Goal: Information Seeking & Learning: Learn about a topic

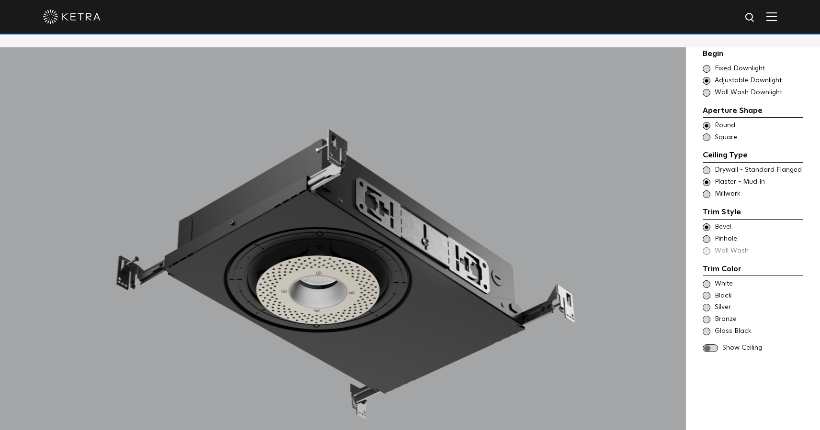
click at [707, 92] on span at bounding box center [707, 93] width 8 height 8
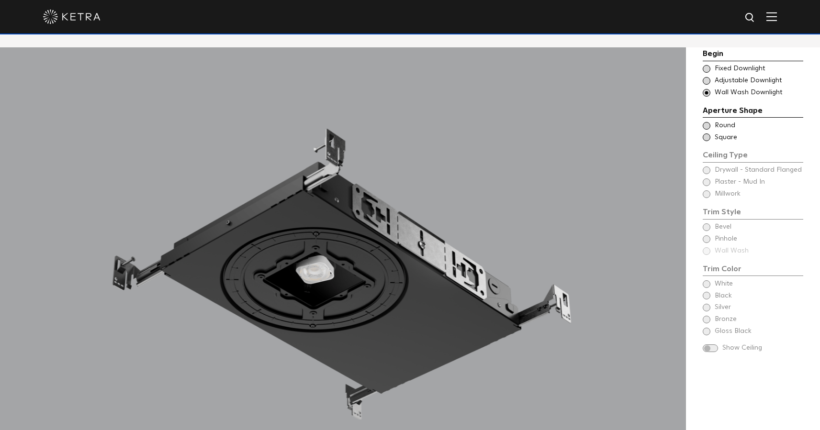
click at [709, 124] on span at bounding box center [707, 126] width 8 height 8
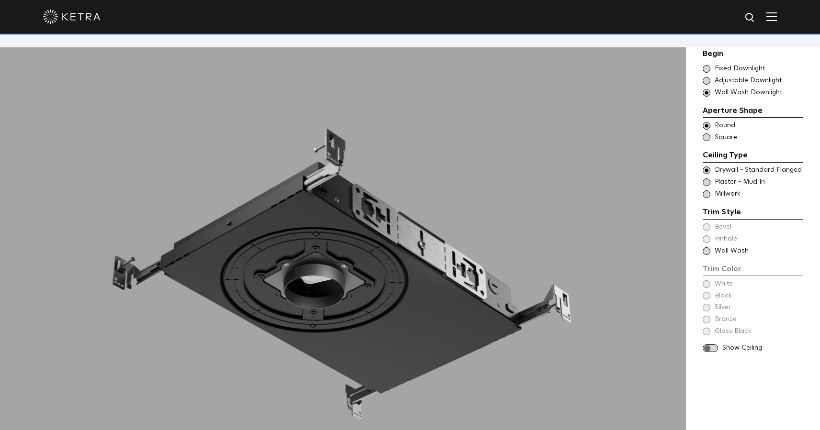
click at [726, 249] on span "Wall Wash" at bounding box center [759, 252] width 88 height 10
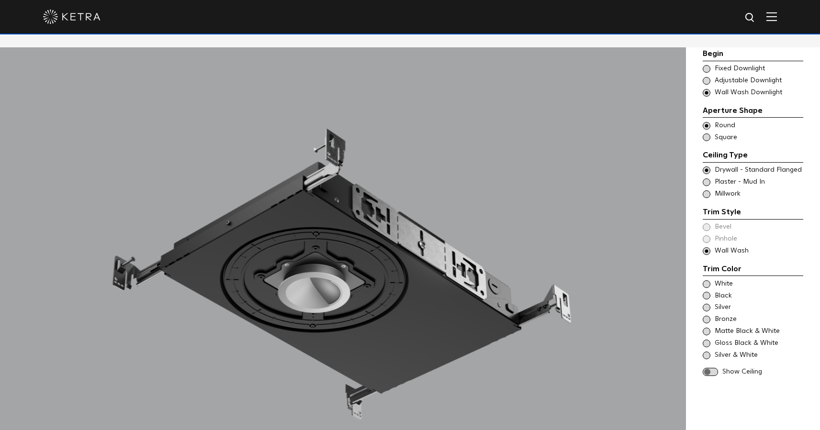
click at [709, 181] on span at bounding box center [707, 183] width 8 height 8
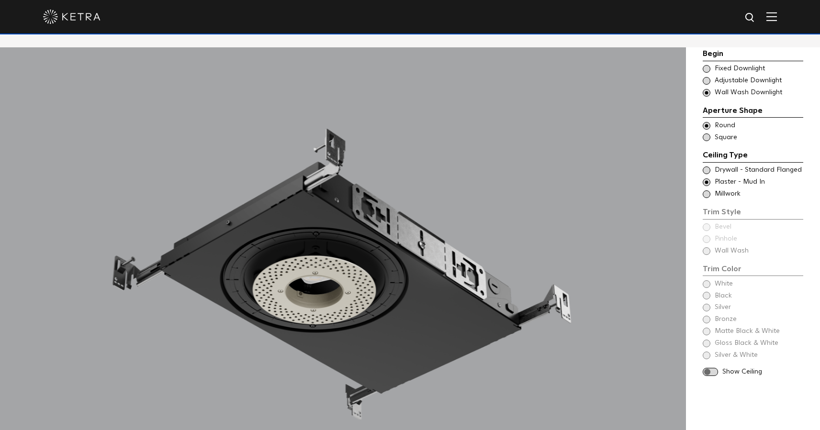
click at [704, 254] on div "Begin Choose Aperture Shape Fixed Downlight Choose Aperture Shape Adjustable Do…" at bounding box center [753, 214] width 101 height 332
click at [707, 250] on div "Begin Choose Aperture Shape Fixed Downlight Choose Aperture Shape Adjustable Do…" at bounding box center [753, 214] width 101 height 332
drag, startPoint x: 706, startPoint y: 76, endPoint x: 706, endPoint y: 83, distance: 7.7
click at [706, 76] on div "Choose Aperture Shape Adjustable Downlight" at bounding box center [753, 81] width 101 height 10
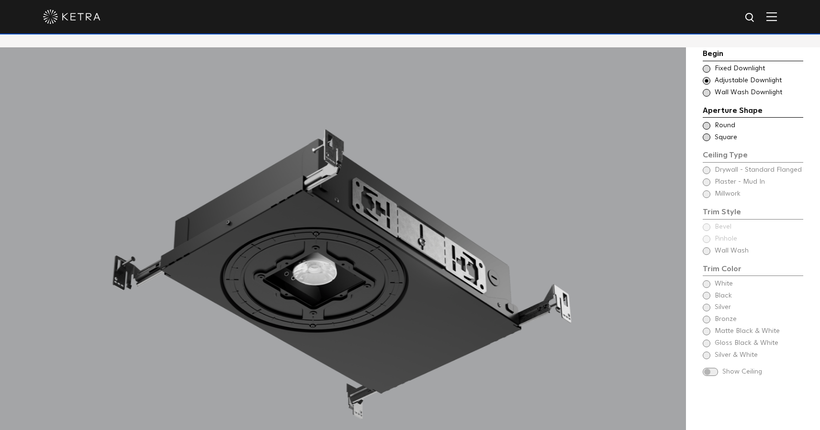
click at [708, 90] on span at bounding box center [707, 93] width 8 height 8
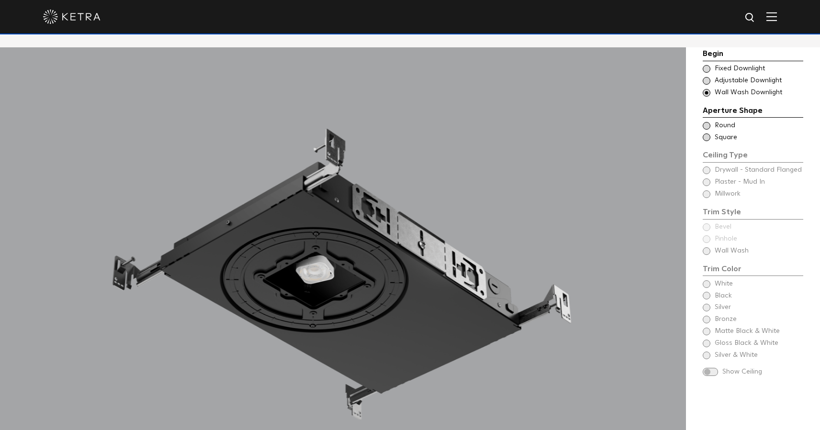
click at [706, 137] on span at bounding box center [707, 138] width 8 height 8
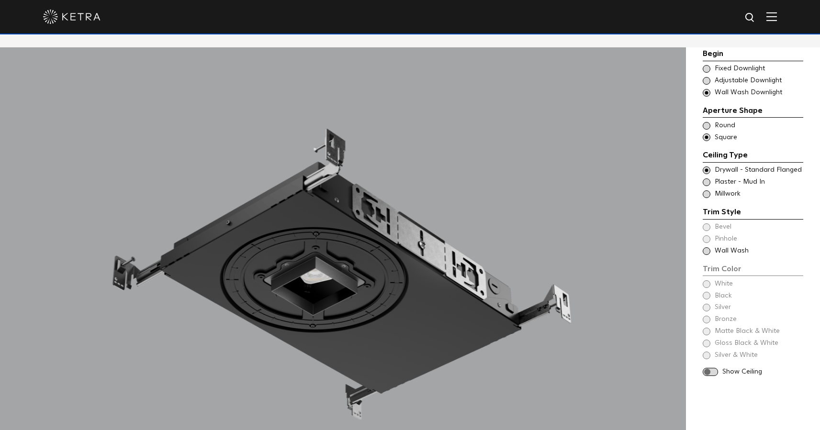
click at [708, 254] on span at bounding box center [707, 252] width 8 height 8
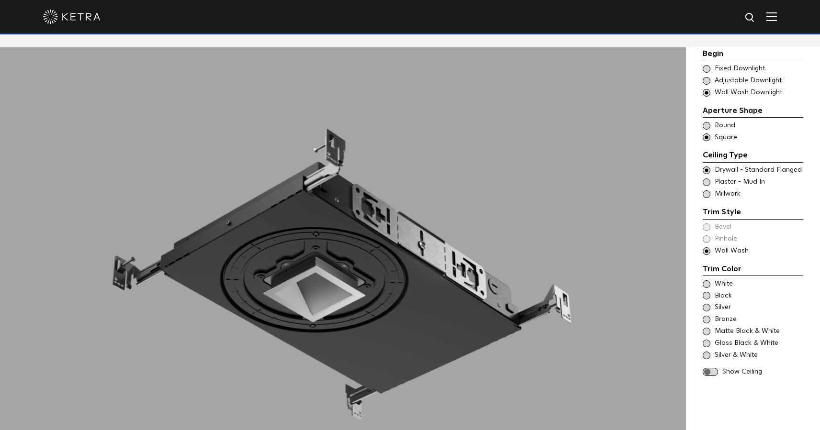
click at [720, 181] on span "Plaster - Mud In" at bounding box center [759, 183] width 88 height 10
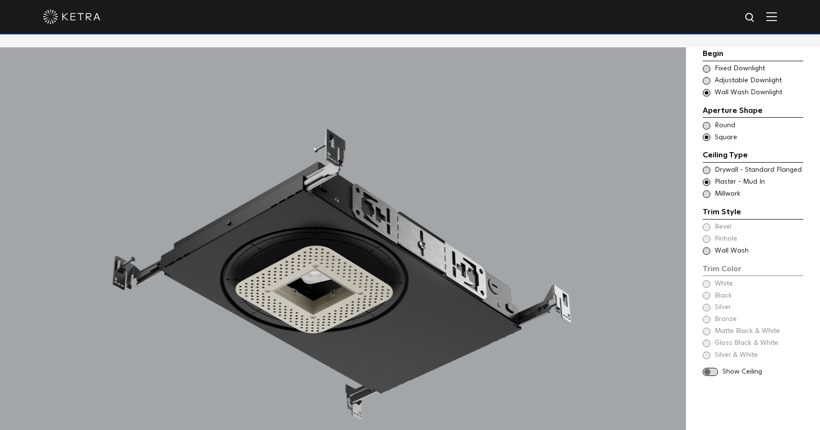
click at [733, 252] on span "Wall Wash" at bounding box center [759, 252] width 88 height 10
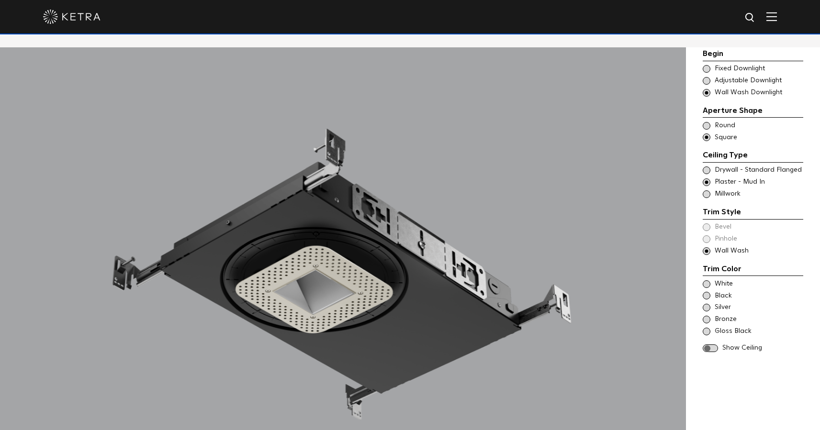
click at [720, 68] on span "Fixed Downlight" at bounding box center [759, 69] width 88 height 10
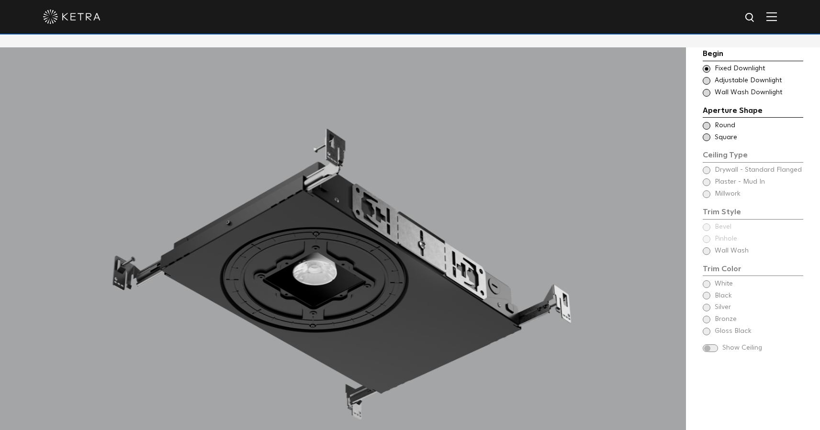
click at [716, 81] on span "Adjustable Downlight" at bounding box center [759, 81] width 88 height 10
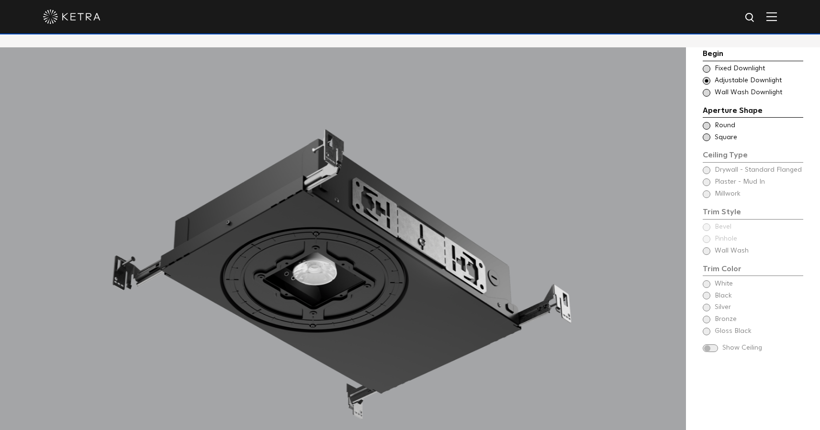
click at [721, 92] on span "Wall Wash Downlight" at bounding box center [759, 93] width 88 height 10
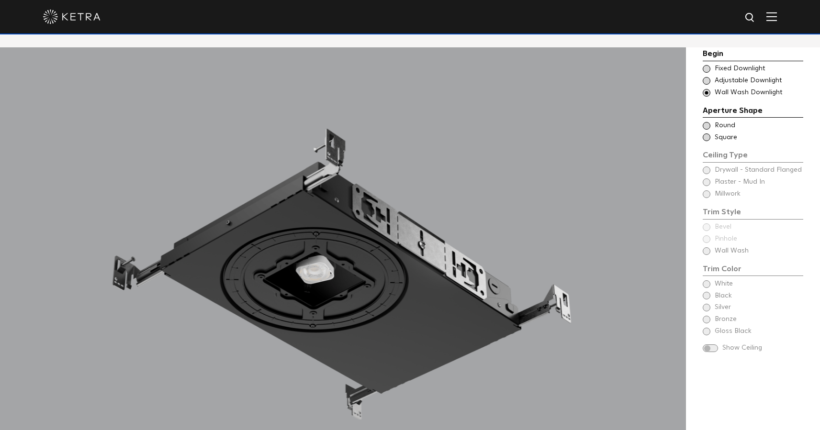
click at [719, 81] on span "Adjustable Downlight" at bounding box center [759, 81] width 88 height 10
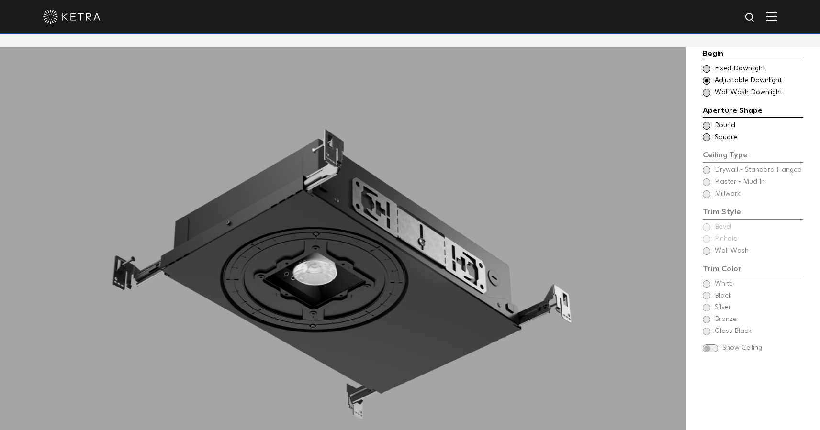
click at [722, 70] on span "Fixed Downlight" at bounding box center [759, 69] width 88 height 10
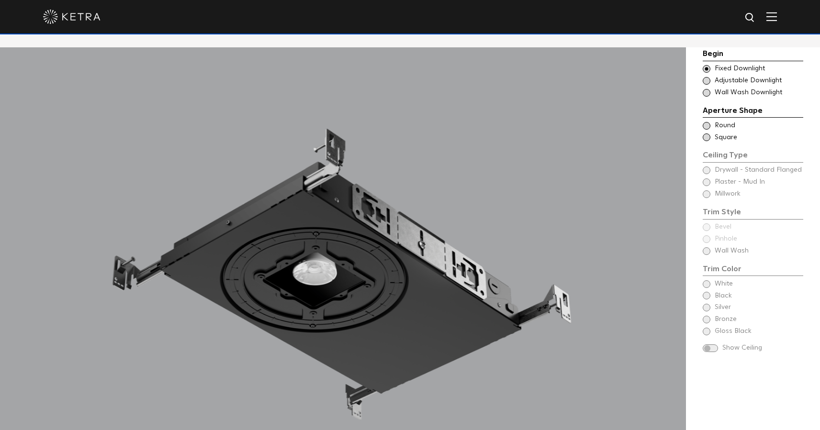
click at [709, 126] on span at bounding box center [707, 126] width 8 height 8
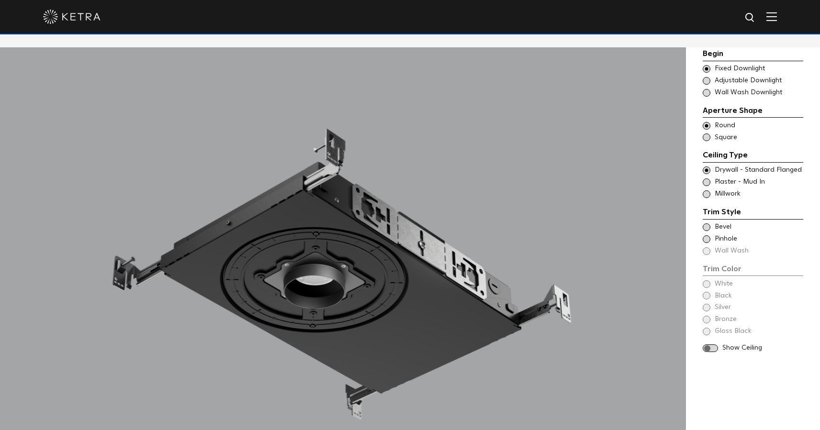
click at [708, 141] on div "Ceiling Type Square Drywall - Standard Flanged - Square Square" at bounding box center [753, 138] width 101 height 10
click at [710, 183] on span at bounding box center [707, 183] width 8 height 8
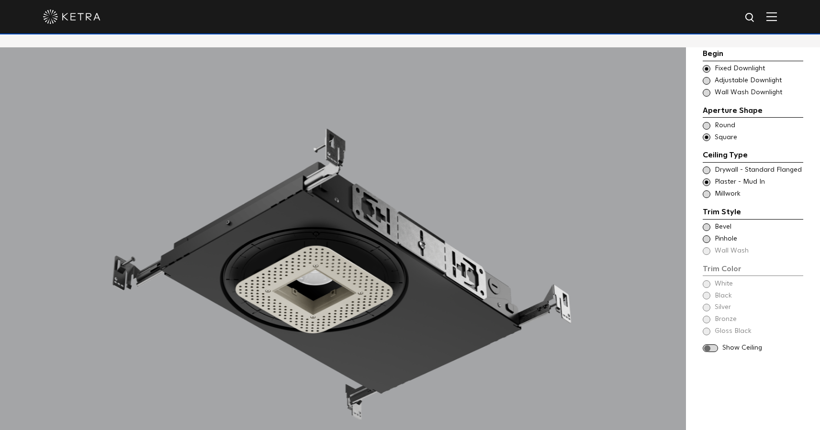
click at [709, 194] on span at bounding box center [707, 195] width 8 height 8
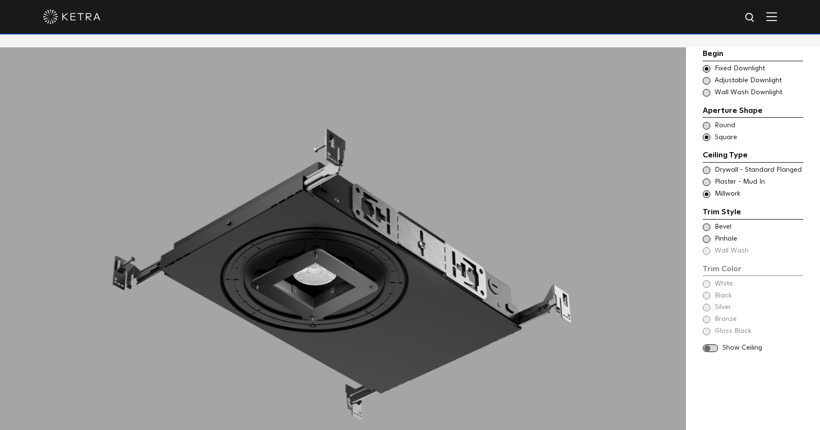
click at [709, 184] on span at bounding box center [707, 183] width 8 height 8
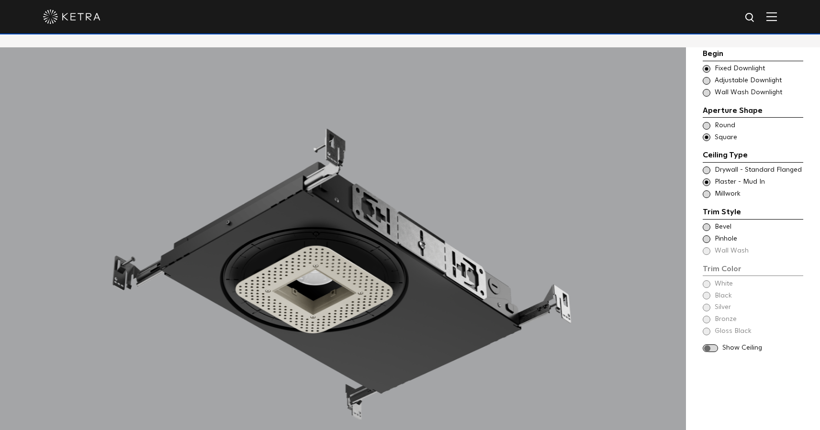
click at [709, 175] on div "Trim Style - Square - Flanged Round - Flanged,Wall Wash - Square - Flanged - Di…" at bounding box center [753, 183] width 101 height 34
click at [708, 173] on span at bounding box center [707, 171] width 8 height 8
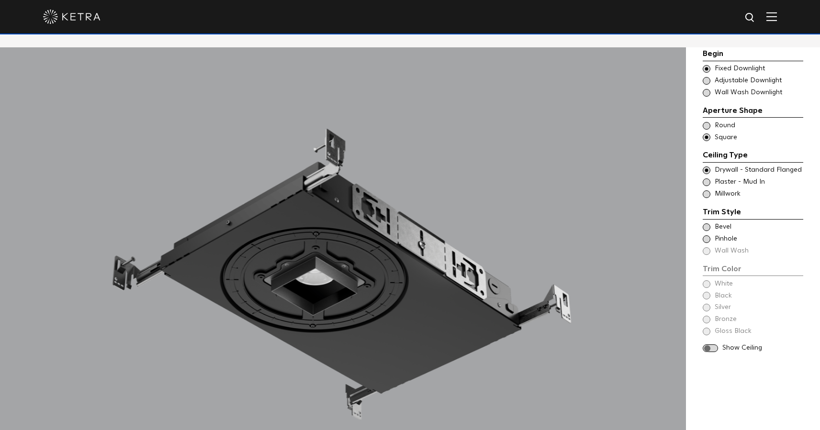
click at [708, 185] on span at bounding box center [707, 183] width 8 height 8
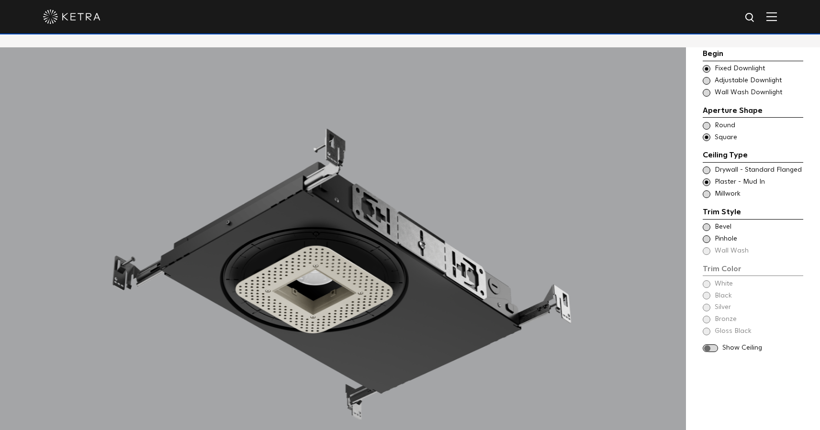
click at [708, 192] on span at bounding box center [707, 195] width 8 height 8
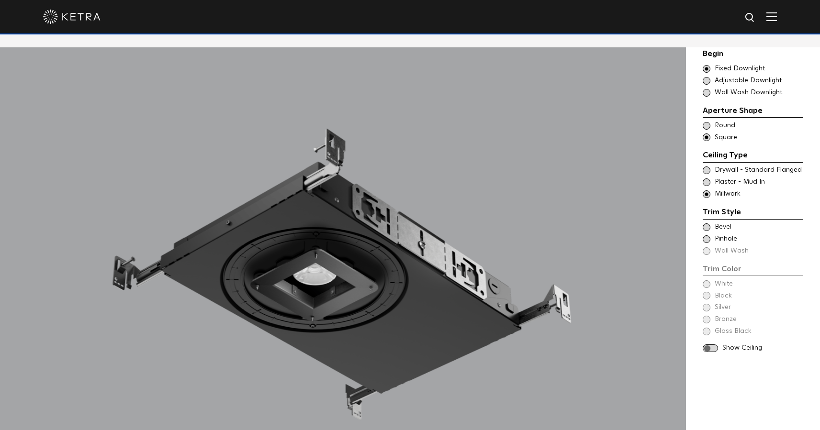
click at [706, 228] on span at bounding box center [707, 228] width 8 height 8
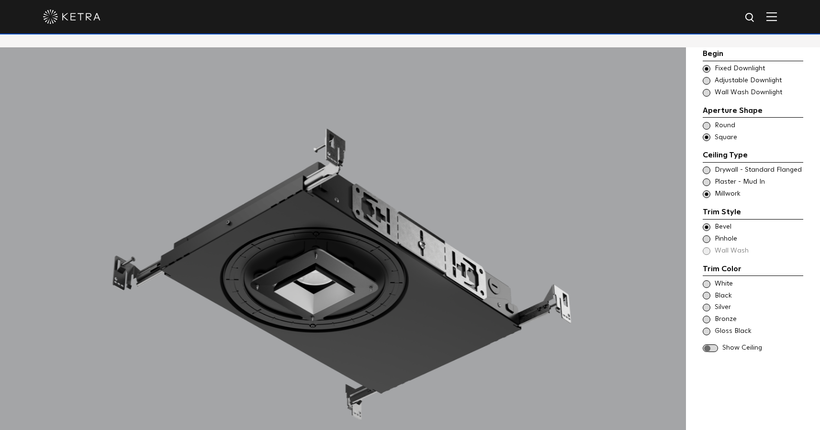
click at [708, 239] on span at bounding box center [707, 240] width 8 height 8
click at [706, 229] on span at bounding box center [707, 228] width 8 height 8
click at [708, 181] on span at bounding box center [707, 183] width 8 height 8
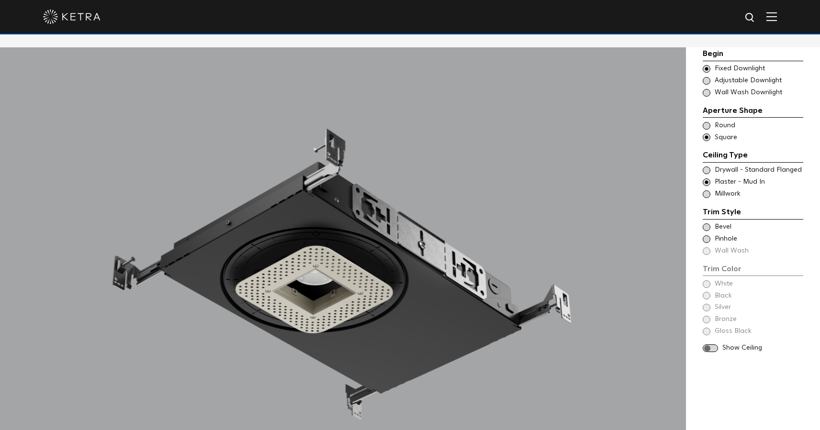
click at [708, 240] on span at bounding box center [707, 240] width 8 height 8
click at [707, 230] on span at bounding box center [707, 228] width 8 height 8
click at [711, 170] on div "Trim Style - Square - Flanged Round - Flanged,Wall Wash - Square - Flanged - Di…" at bounding box center [753, 171] width 101 height 10
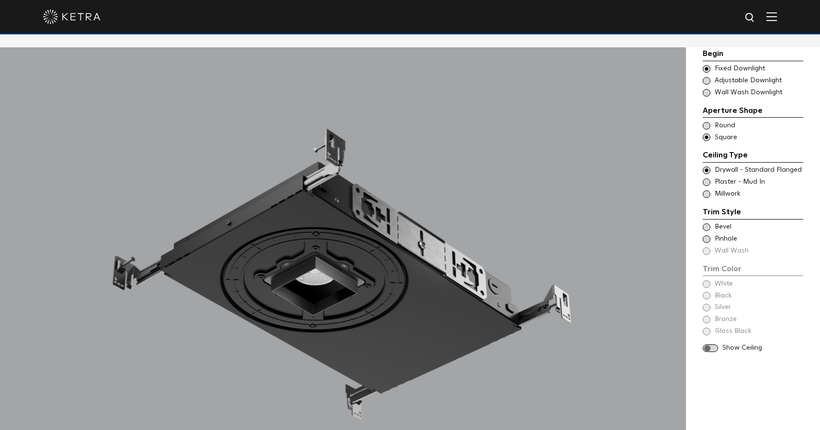
click at [707, 229] on span at bounding box center [707, 228] width 8 height 8
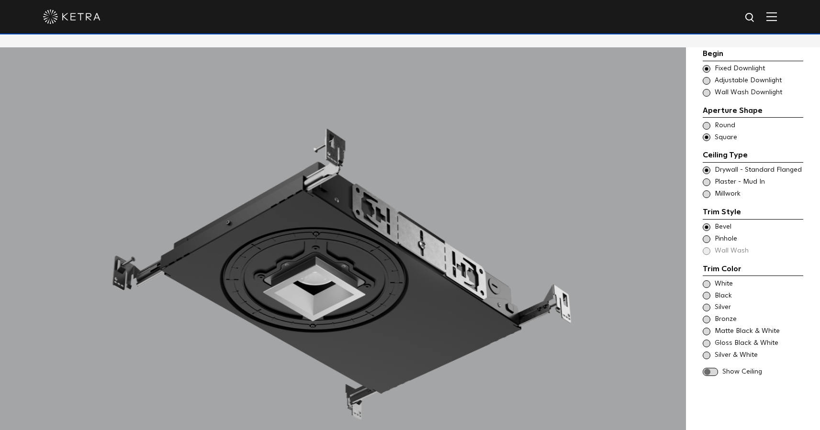
click at [708, 239] on span at bounding box center [707, 240] width 8 height 8
click at [724, 226] on span "Bevel" at bounding box center [759, 228] width 88 height 10
click at [715, 183] on span "Plaster - Mud In" at bounding box center [759, 183] width 88 height 10
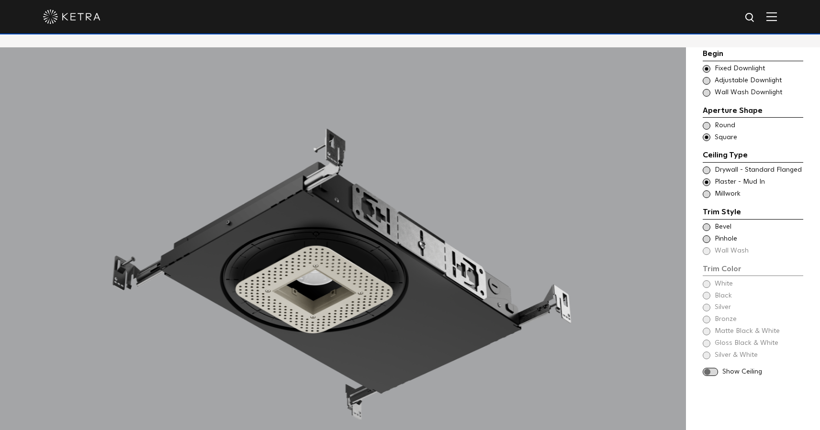
click at [722, 227] on span "Bevel" at bounding box center [759, 228] width 88 height 10
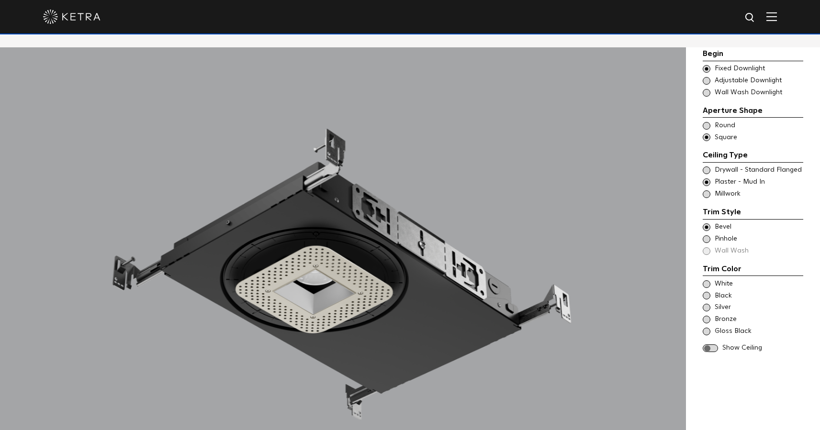
click at [705, 170] on span at bounding box center [707, 171] width 8 height 8
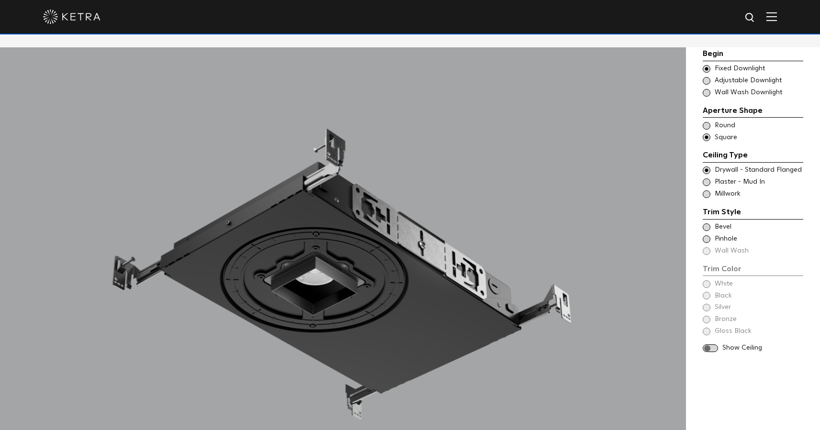
click at [718, 181] on span "Plaster - Mud In" at bounding box center [759, 183] width 88 height 10
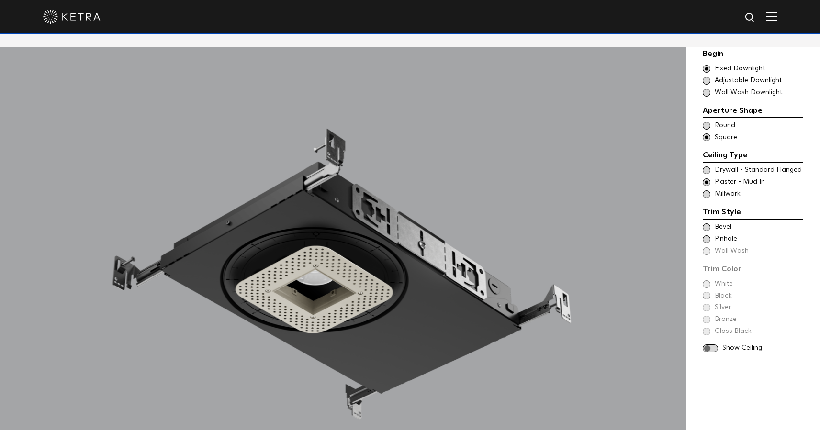
click at [716, 192] on span "Millwork" at bounding box center [759, 195] width 88 height 10
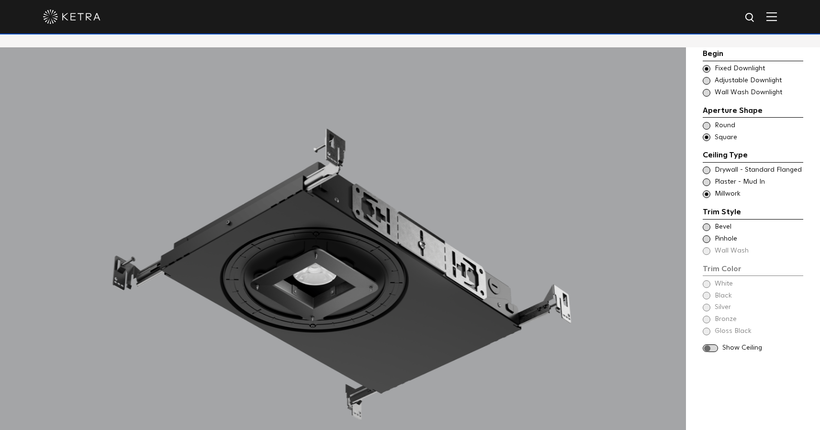
click at [709, 171] on span at bounding box center [707, 171] width 8 height 8
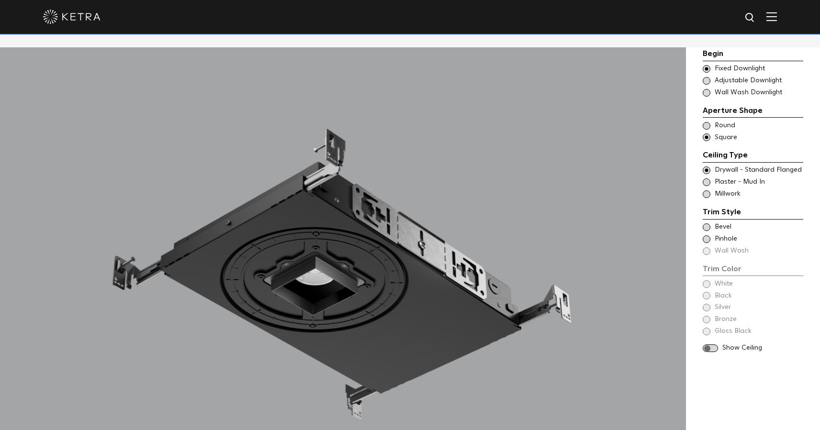
click at [704, 226] on span at bounding box center [707, 228] width 8 height 8
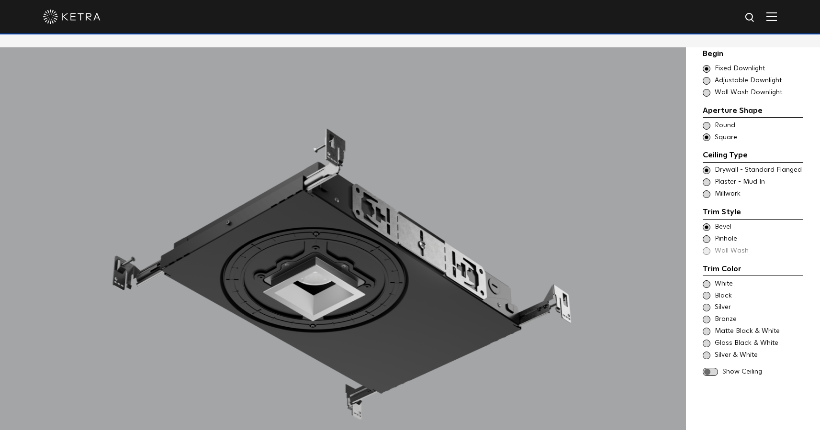
click at [707, 240] on span at bounding box center [707, 240] width 8 height 8
click at [724, 226] on span "Bevel" at bounding box center [759, 228] width 88 height 10
click at [707, 236] on span at bounding box center [707, 240] width 8 height 8
click at [712, 181] on div "Trim Style - Square - Flangeless Round - Mudin,Wall Wash - Square - Flangeless …" at bounding box center [753, 183] width 101 height 10
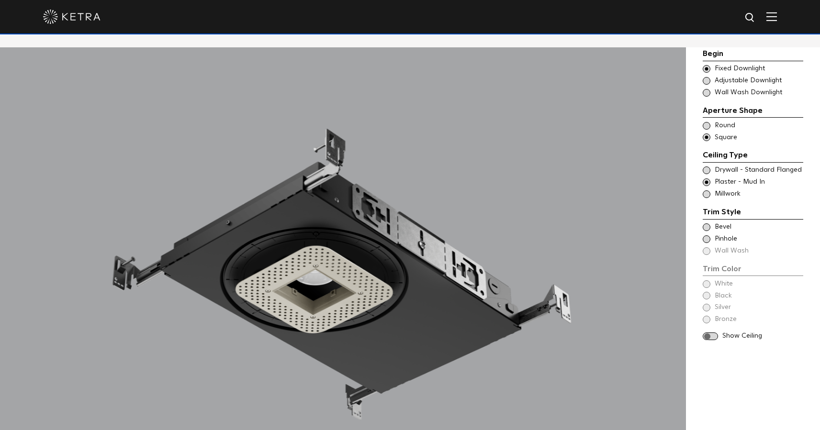
click at [711, 227] on div "Trim Color - Square - Flangeless Bevel" at bounding box center [753, 228] width 101 height 10
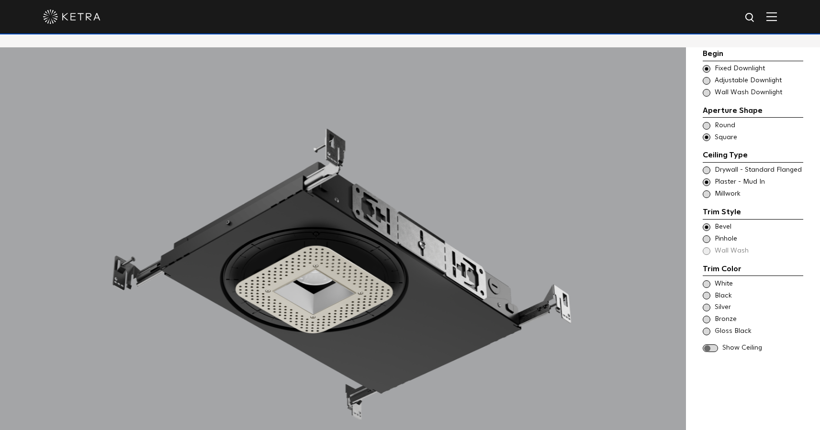
click at [710, 239] on div "Trim Color - Square - Pinhole - Flangeless [GEOGRAPHIC_DATA]" at bounding box center [753, 240] width 101 height 10
click at [709, 194] on span at bounding box center [707, 195] width 8 height 8
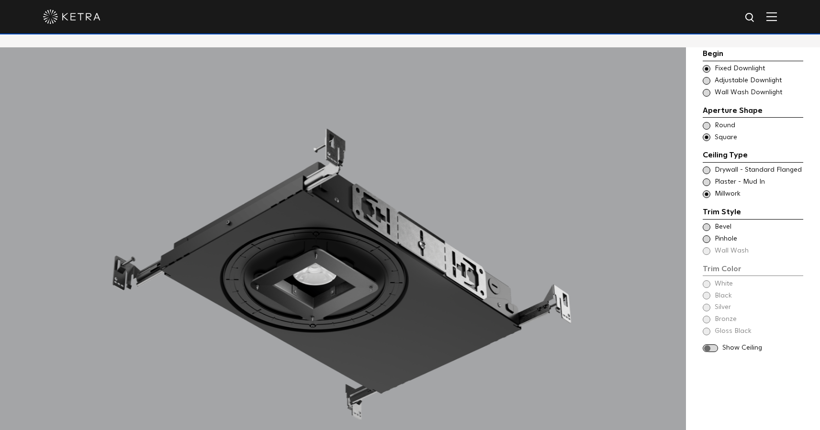
click at [711, 226] on div "Trim Color - Square - Flangeless - Millwork Bevel" at bounding box center [753, 228] width 101 height 10
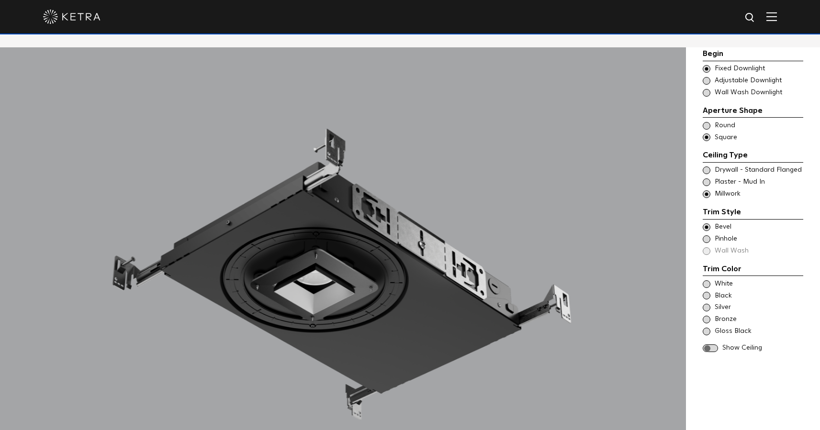
click at [710, 238] on span at bounding box center [707, 240] width 8 height 8
click at [719, 130] on div "Ceiling Type Round Drywall - Standard Flanged Round Ceiling Type Square Drywall…" at bounding box center [753, 132] width 101 height 22
click at [724, 123] on span "Round" at bounding box center [759, 126] width 88 height 10
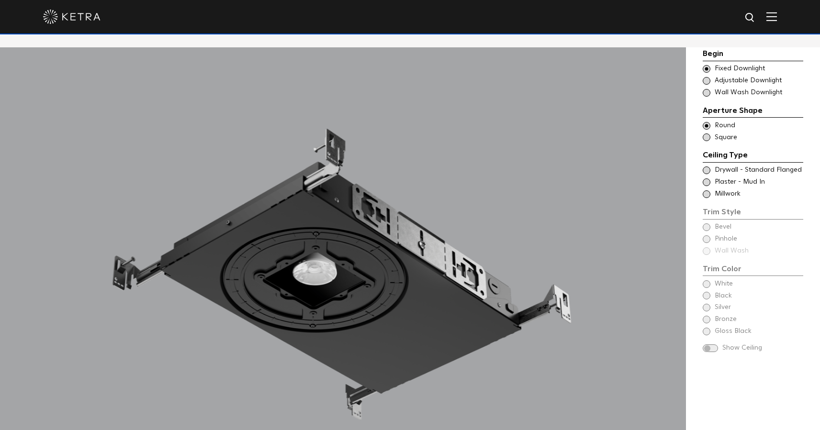
click at [721, 172] on span "Drywall - Standard Flanged" at bounding box center [759, 171] width 88 height 10
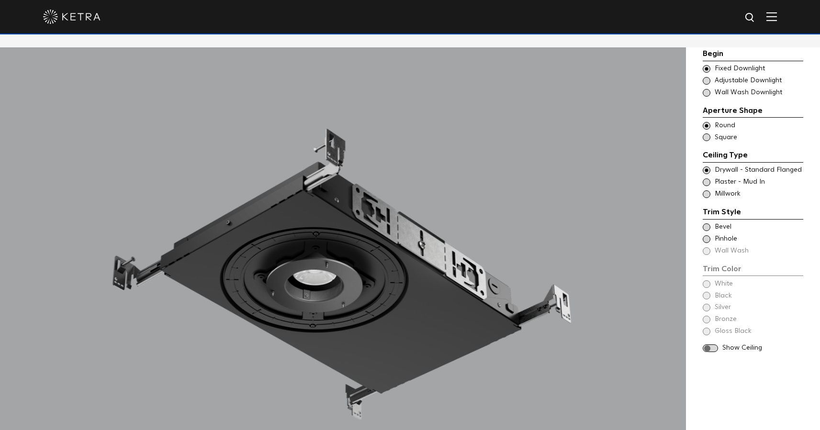
click at [721, 228] on span "Bevel" at bounding box center [759, 228] width 88 height 10
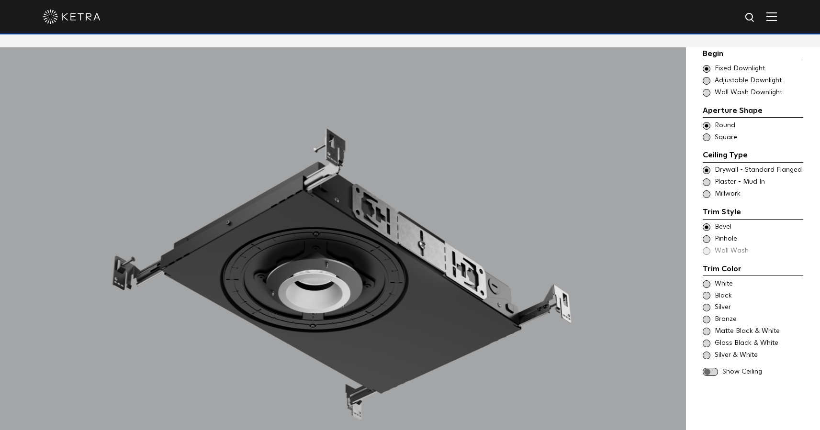
click at [723, 238] on span "Pinhole" at bounding box center [759, 240] width 88 height 10
click at [713, 181] on div "Trim Style - Round - Flangeless Wall Wash - Round - Flangeless - Disabled Plast…" at bounding box center [753, 183] width 101 height 10
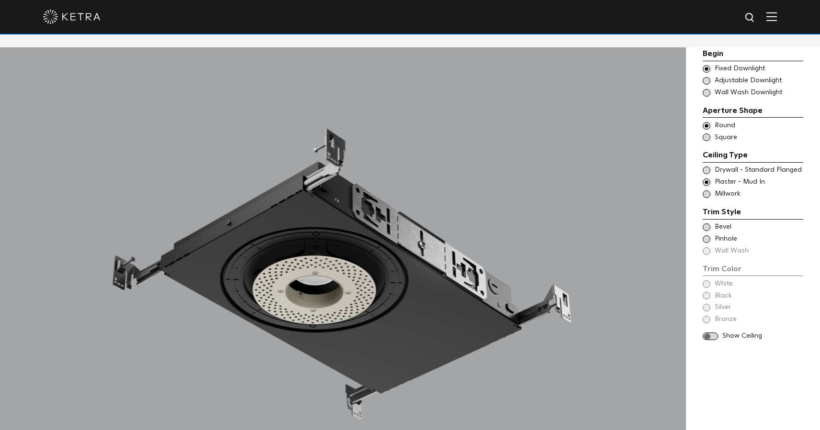
click at [711, 227] on div "Trim Color - Round - Flangeless Bevel" at bounding box center [753, 228] width 101 height 10
click at [709, 236] on span at bounding box center [707, 240] width 8 height 8
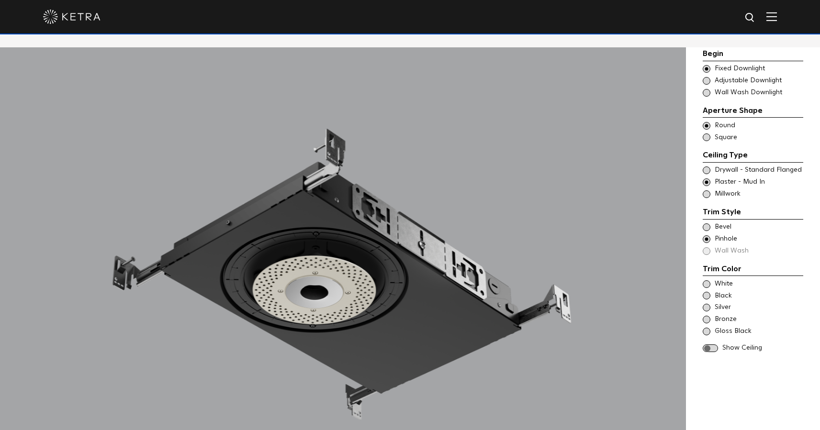
click at [709, 194] on span at bounding box center [707, 195] width 8 height 8
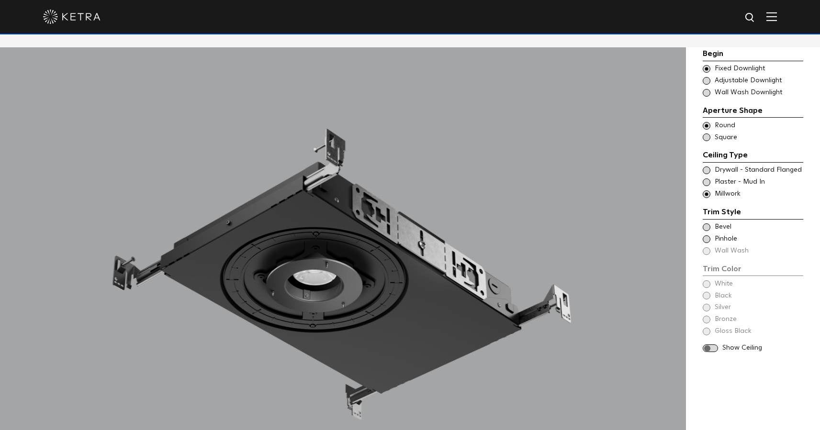
click at [708, 226] on span at bounding box center [707, 228] width 8 height 8
click at [708, 239] on span at bounding box center [707, 240] width 8 height 8
click at [736, 81] on span "Adjustable Downlight" at bounding box center [759, 81] width 88 height 10
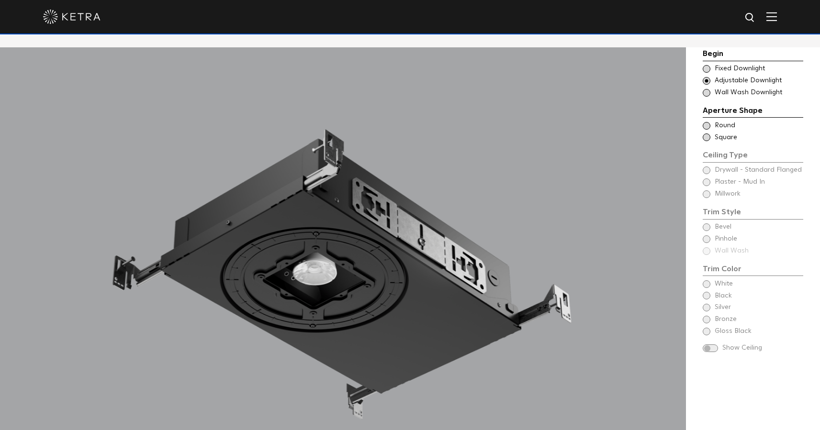
click at [728, 124] on span "Round" at bounding box center [759, 126] width 88 height 10
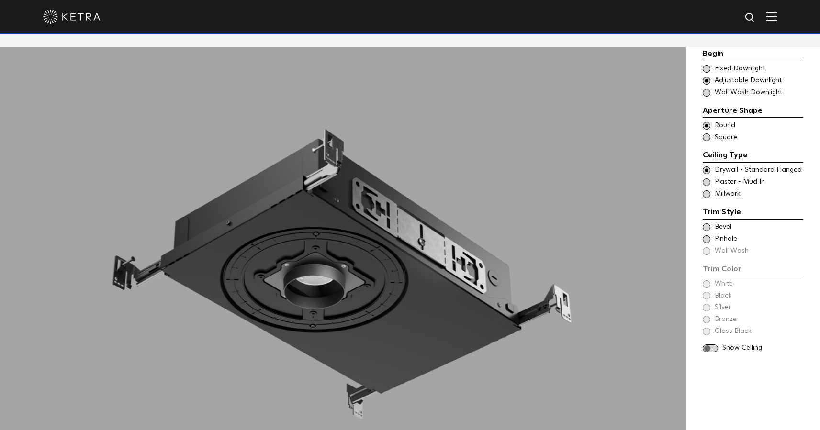
click at [729, 179] on span "Plaster - Mud In" at bounding box center [759, 183] width 88 height 10
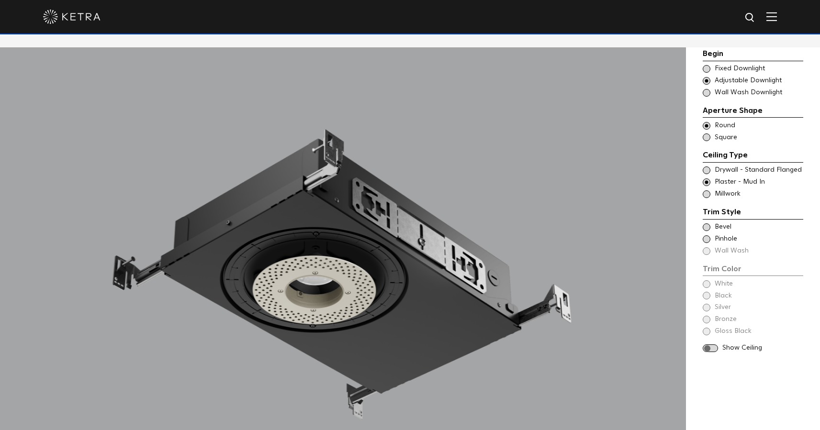
click at [729, 192] on span "Millwork" at bounding box center [759, 195] width 88 height 10
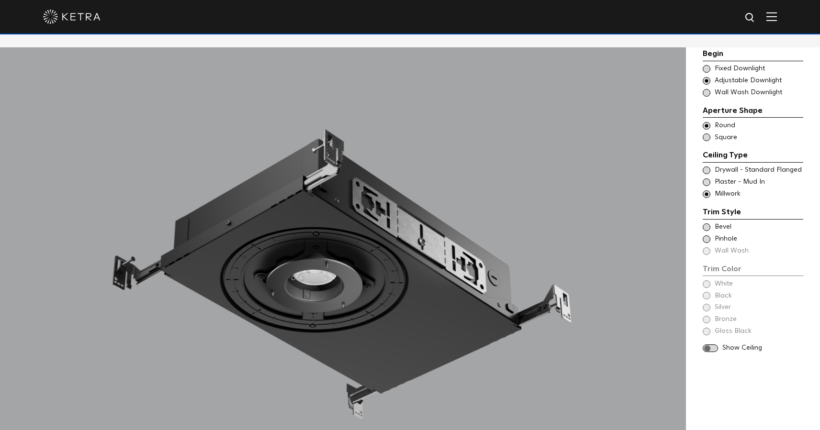
click at [731, 236] on span "Pinhole" at bounding box center [759, 240] width 88 height 10
click at [722, 229] on span "Bevel" at bounding box center [759, 228] width 88 height 10
click at [730, 183] on span "Plaster - Mud In" at bounding box center [759, 183] width 88 height 10
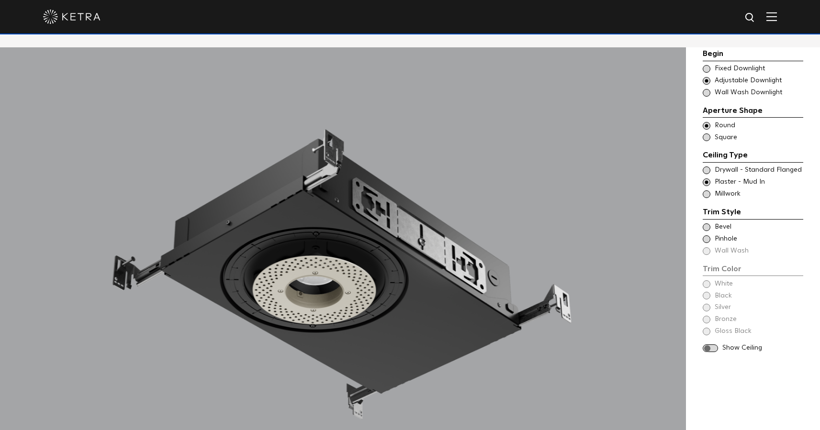
click at [728, 229] on span "Bevel" at bounding box center [759, 228] width 88 height 10
click at [728, 237] on span "Pinhole" at bounding box center [759, 240] width 88 height 10
click at [727, 170] on span "Drywall - Standard Flanged" at bounding box center [759, 171] width 88 height 10
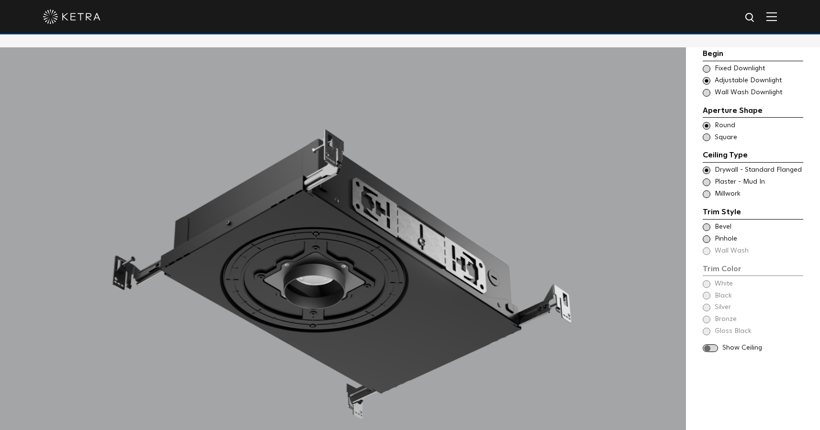
click at [723, 227] on span "Bevel" at bounding box center [759, 228] width 88 height 10
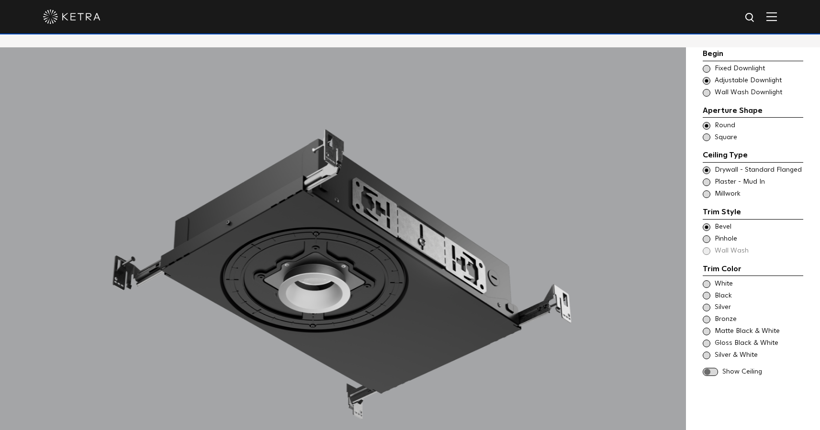
click at [724, 237] on span "Pinhole" at bounding box center [759, 240] width 88 height 10
click at [721, 191] on span "Millwork" at bounding box center [759, 195] width 88 height 10
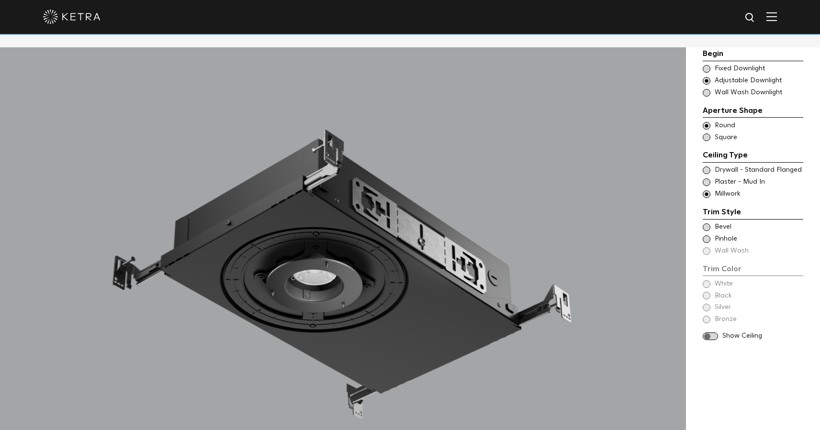
click at [724, 225] on span "Bevel" at bounding box center [759, 228] width 88 height 10
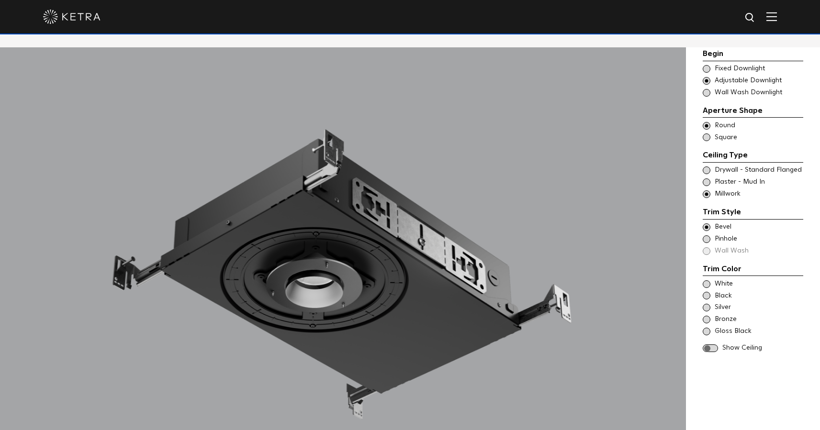
click at [723, 231] on div "Trim Color - Round - Flangeless - Millwork Bevel Trim Color - Round - Pinhole -…" at bounding box center [753, 240] width 101 height 34
click at [731, 93] on span "Wall Wash Downlight" at bounding box center [759, 93] width 88 height 10
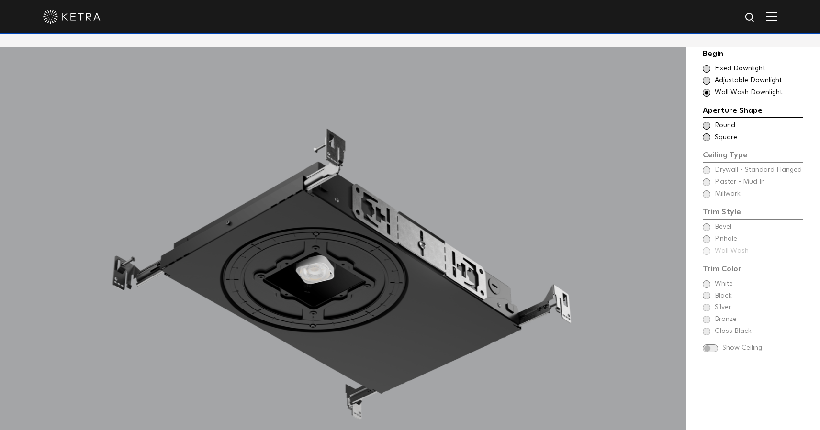
click at [722, 124] on span "Round" at bounding box center [759, 126] width 88 height 10
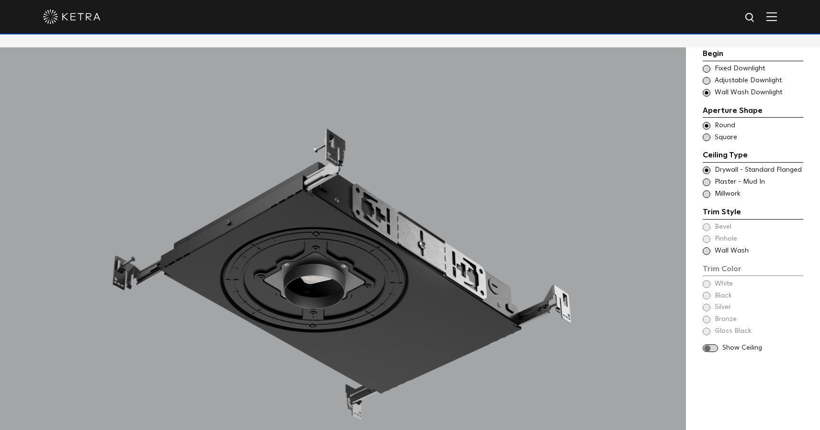
click at [725, 136] on span "Square" at bounding box center [759, 138] width 88 height 10
click at [719, 126] on span "Round" at bounding box center [759, 126] width 88 height 10
click at [723, 182] on span "Plaster - Mud In" at bounding box center [759, 183] width 88 height 10
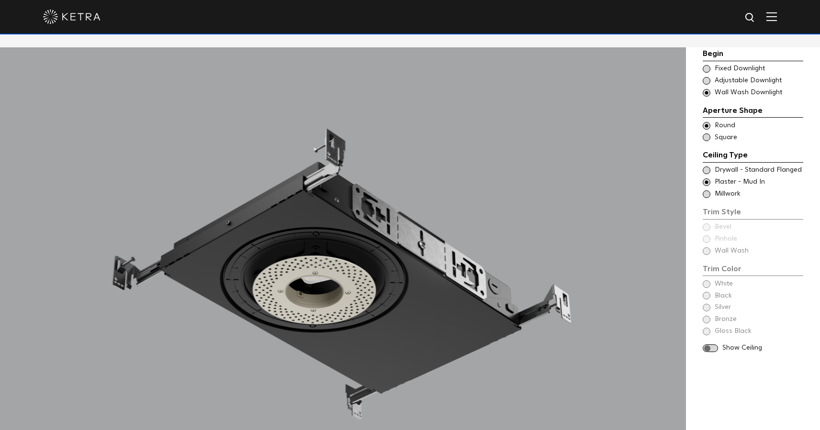
click at [709, 252] on div "Begin Choose Aperture Shape Fixed Downlight Choose Aperture Shape Adjustable Do…" at bounding box center [753, 202] width 101 height 308
click at [709, 83] on div "Choose Aperture Shape Adjustable Downlight" at bounding box center [753, 81] width 101 height 10
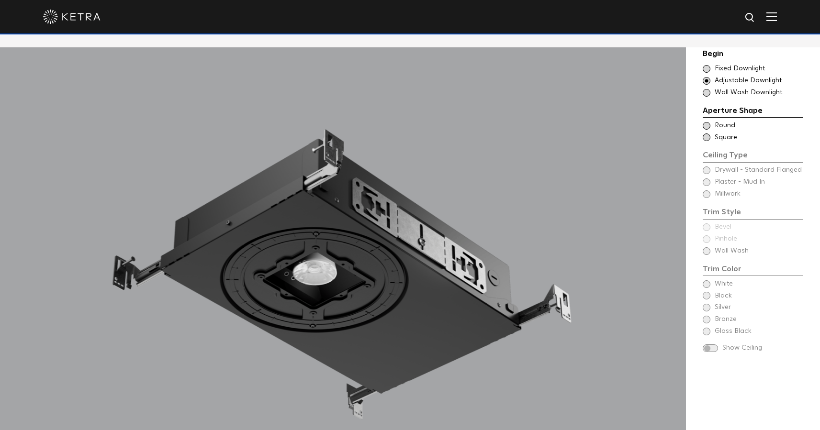
click at [707, 93] on span at bounding box center [707, 93] width 8 height 8
click at [709, 125] on span at bounding box center [707, 126] width 8 height 8
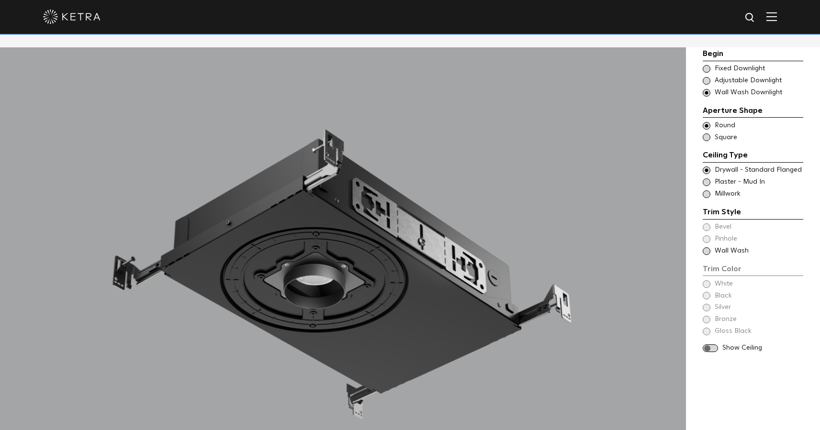
click at [706, 194] on span at bounding box center [707, 195] width 8 height 8
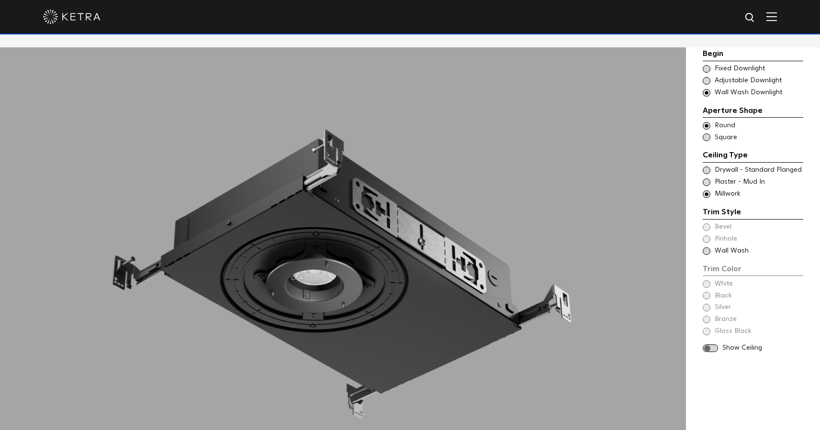
click at [706, 253] on span at bounding box center [707, 252] width 8 height 8
click at [721, 180] on span "Plaster - Mud In" at bounding box center [759, 183] width 88 height 10
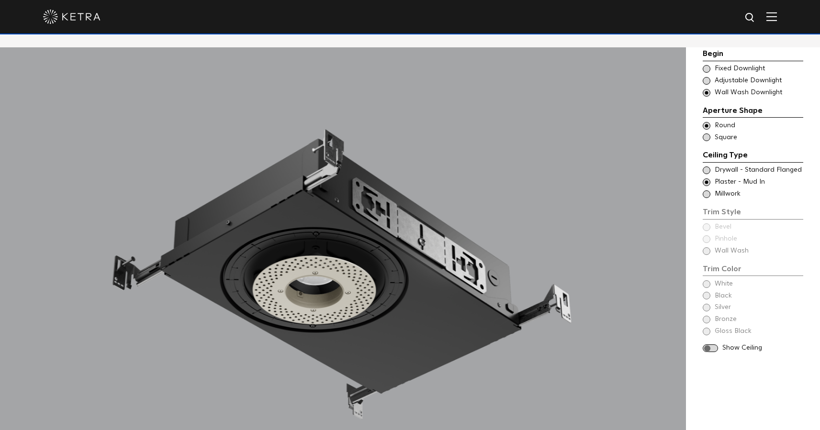
click at [728, 250] on div "Begin Choose Aperture Shape Fixed Downlight Choose Aperture Shape Adjustable Do…" at bounding box center [753, 202] width 101 height 308
click at [710, 251] on div "Begin Choose Aperture Shape Fixed Downlight Choose Aperture Shape Adjustable Do…" at bounding box center [753, 202] width 101 height 308
click at [709, 171] on span at bounding box center [707, 171] width 8 height 8
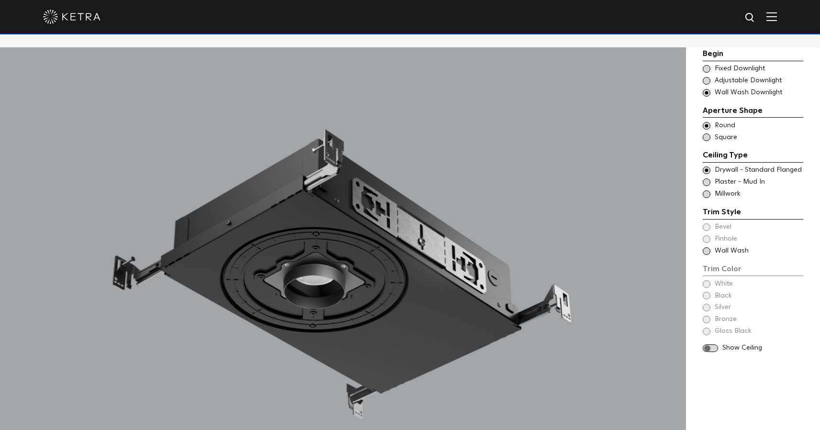
click at [706, 182] on span at bounding box center [707, 183] width 8 height 8
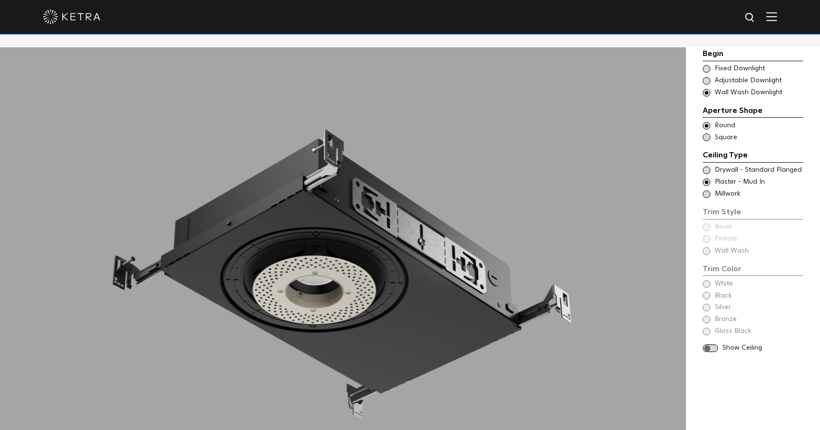
click at [711, 80] on div "Choose Aperture Shape Adjustable Downlight" at bounding box center [753, 81] width 101 height 10
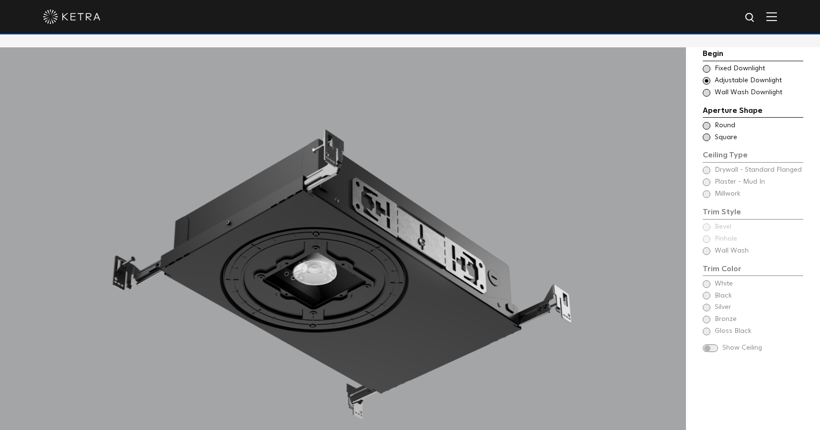
click at [708, 91] on span at bounding box center [707, 93] width 8 height 8
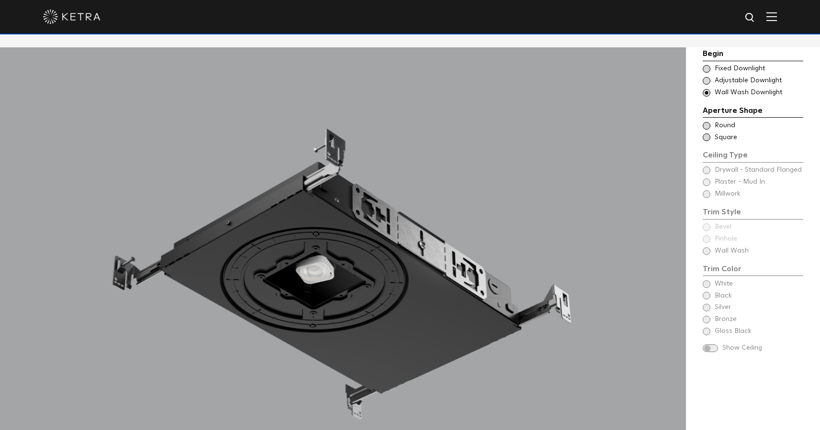
click at [711, 125] on div "Ceiling Type Round - Wall Wash Drywall - Standard Flanged - Wall Wash Round" at bounding box center [753, 126] width 101 height 10
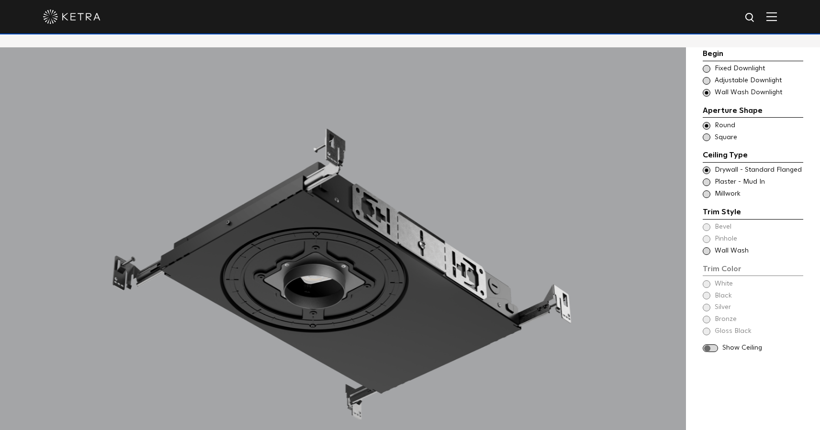
click at [708, 249] on span at bounding box center [707, 252] width 8 height 8
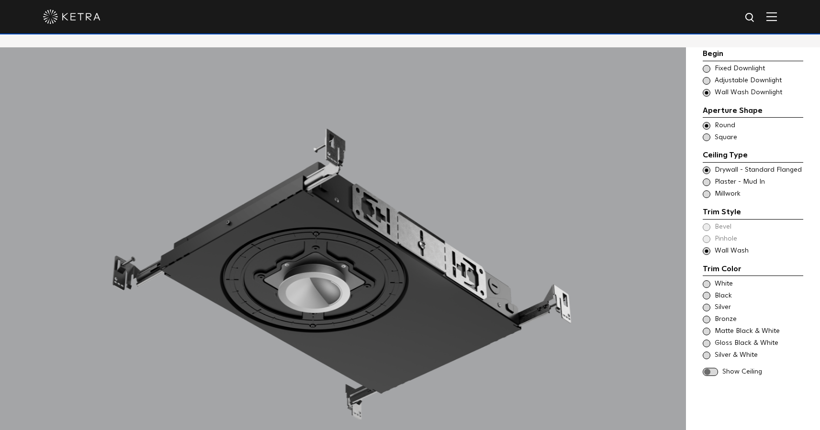
click at [727, 184] on span "Plaster - Mud In" at bounding box center [759, 183] width 88 height 10
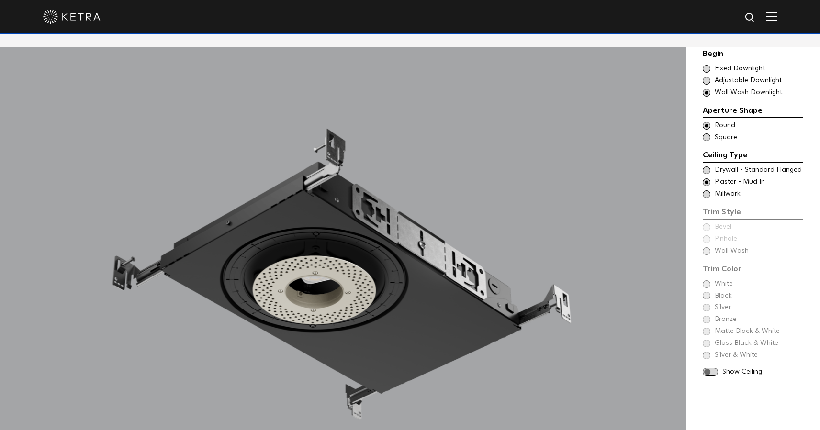
click at [724, 195] on span "Millwork" at bounding box center [759, 195] width 88 height 10
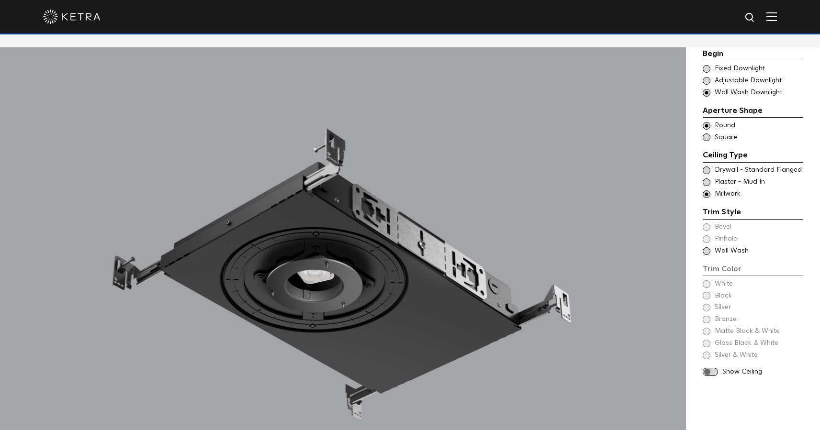
click at [714, 181] on div "Trim Style - Round - Flangeless - Wall Wash Bevel - Round - Flangeless - Disabl…" at bounding box center [753, 183] width 101 height 10
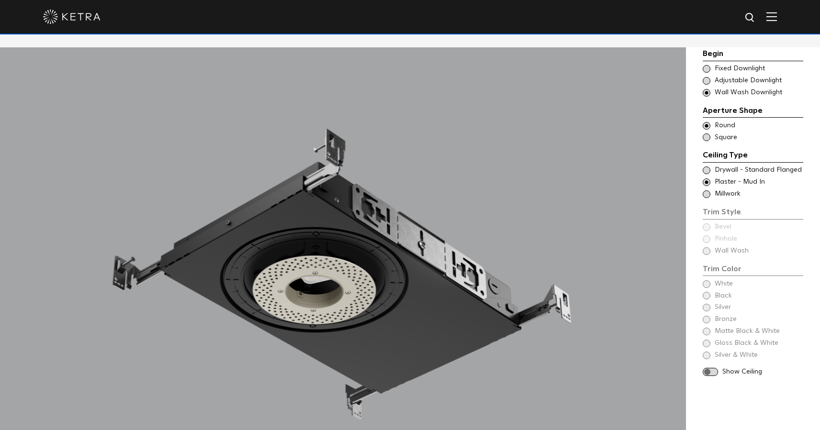
click at [706, 140] on span at bounding box center [707, 138] width 8 height 8
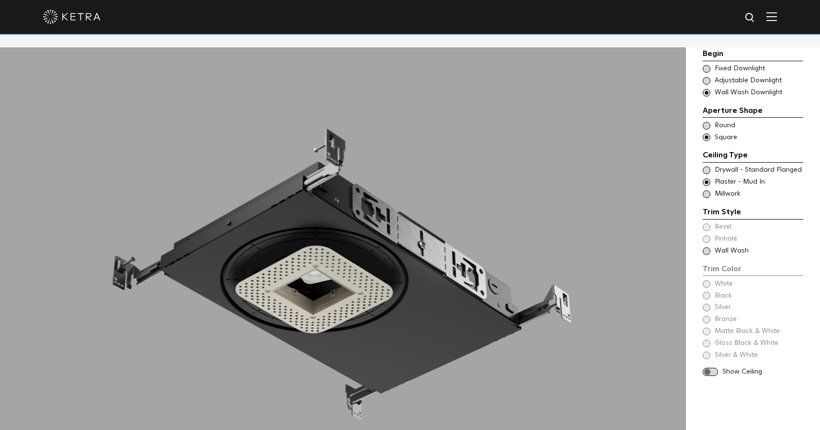
click at [712, 180] on div "Trim Style - Square - Flangeless - Wall Wash Round - Mudin,Bevel - Square - Fla…" at bounding box center [753, 183] width 101 height 10
click at [707, 126] on span at bounding box center [707, 126] width 8 height 8
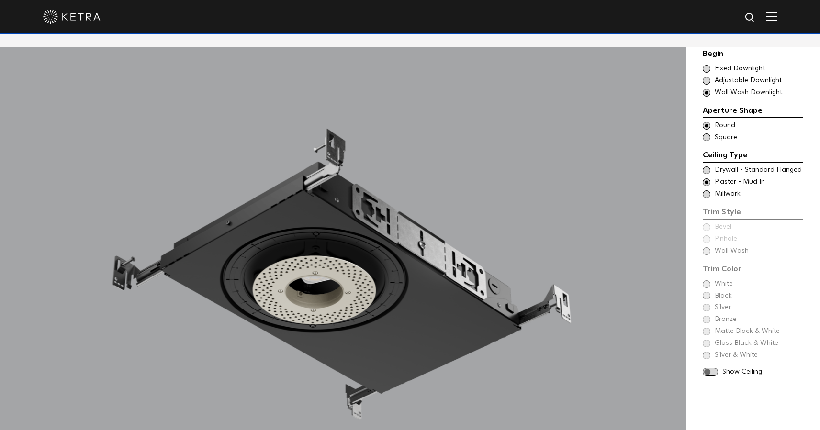
click at [710, 251] on div "Begin Choose Aperture Shape Fixed Downlight Choose Aperture Shape Adjustable Do…" at bounding box center [753, 214] width 101 height 332
click at [708, 66] on span at bounding box center [707, 69] width 8 height 8
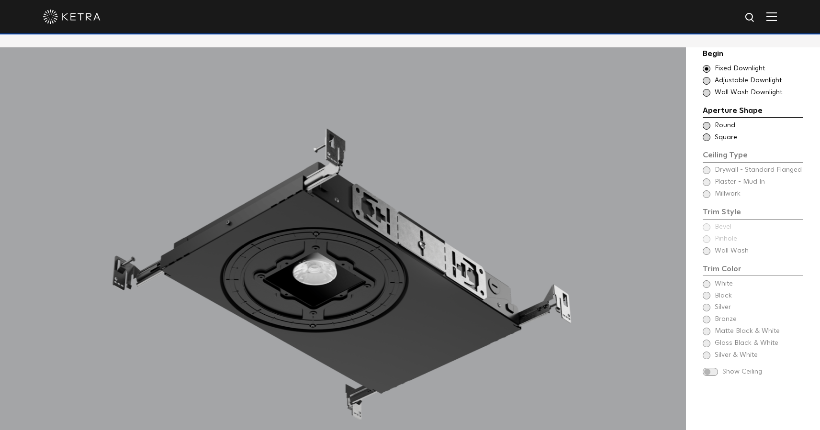
click at [709, 94] on span at bounding box center [707, 93] width 8 height 8
click at [708, 126] on span at bounding box center [707, 126] width 8 height 8
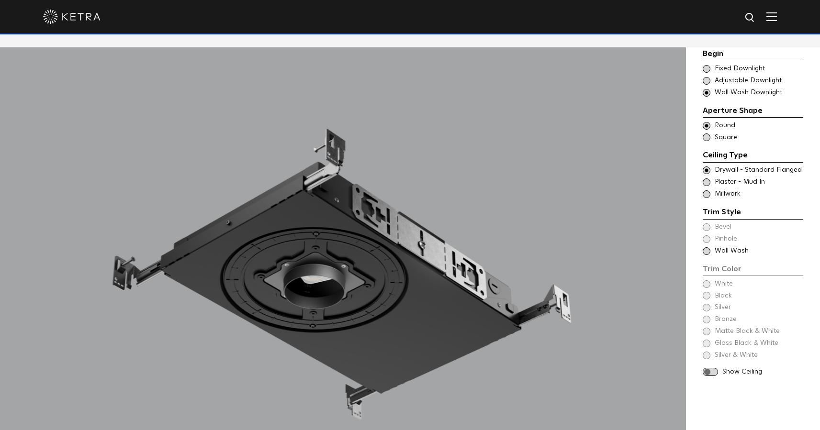
click at [708, 183] on span at bounding box center [707, 183] width 8 height 8
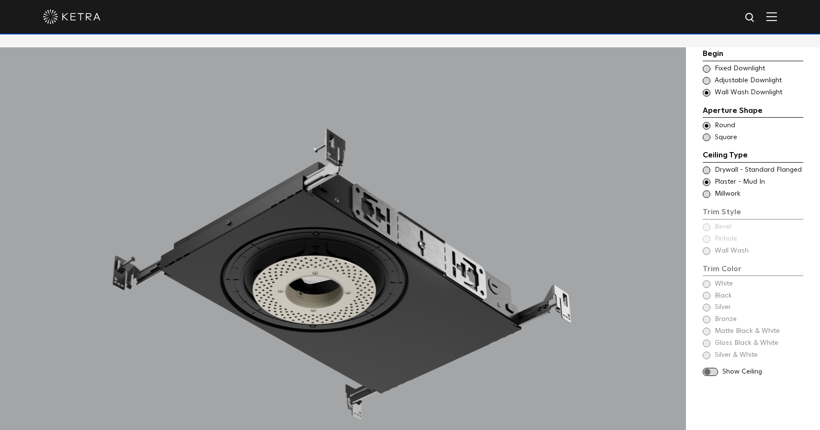
click at [708, 251] on div "Begin Choose Aperture Shape Fixed Downlight Choose Aperture Shape Adjustable Do…" at bounding box center [753, 214] width 101 height 332
click at [709, 70] on span at bounding box center [707, 69] width 8 height 8
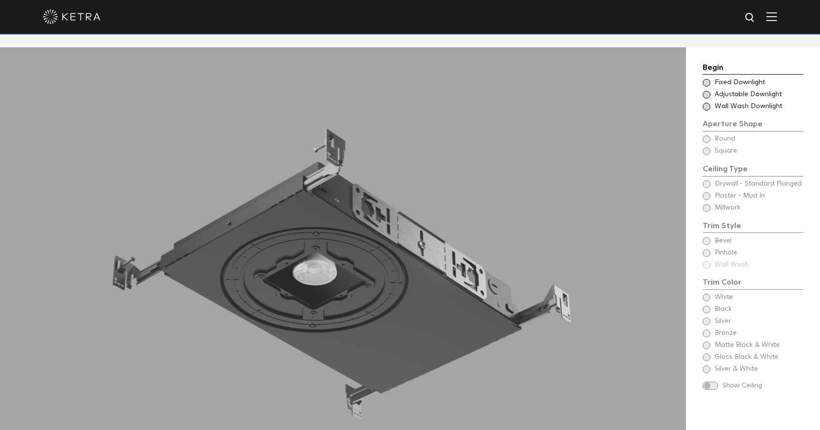
click at [706, 103] on span at bounding box center [707, 107] width 8 height 8
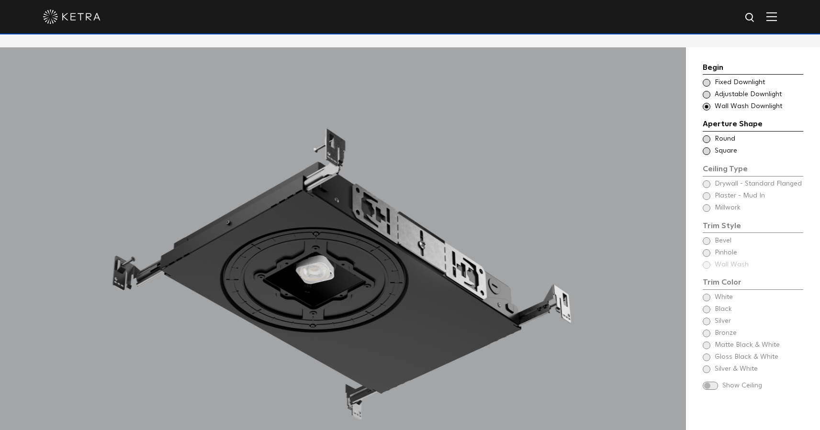
click at [708, 136] on span at bounding box center [707, 140] width 8 height 8
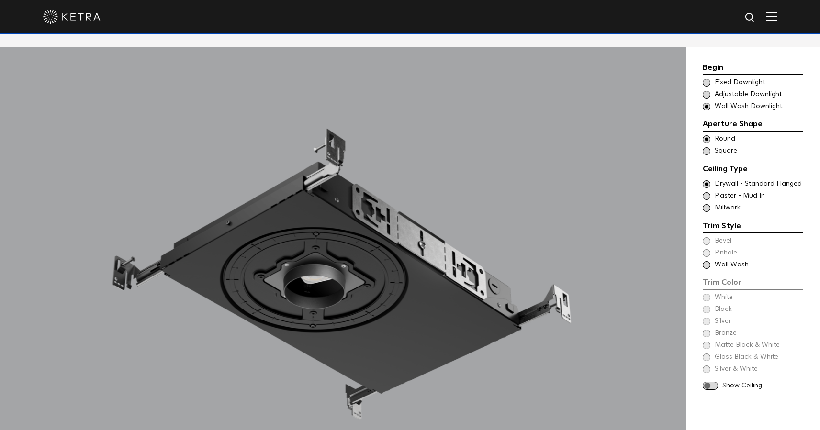
click at [707, 192] on span at bounding box center [707, 196] width 8 height 8
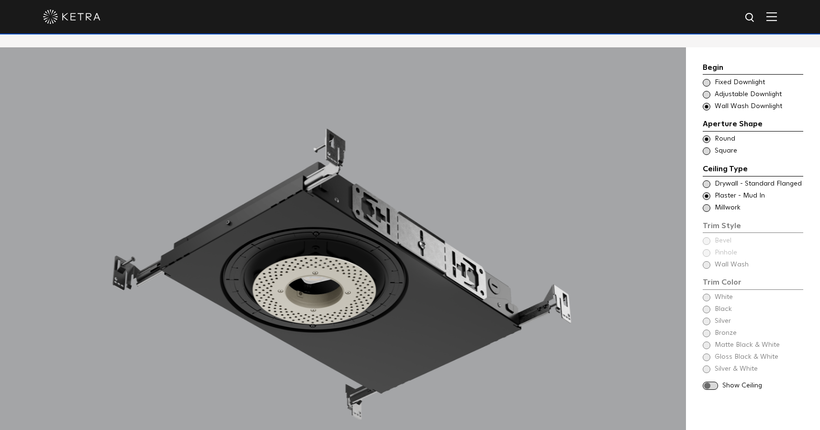
click at [706, 250] on div "Begin Choose Aperture Shape Fixed Downlight Choose Aperture Shape Adjustable Do…" at bounding box center [753, 226] width 101 height 329
click at [740, 249] on div "Begin Choose Aperture Shape Fixed Downlight Choose Aperture Shape Adjustable Do…" at bounding box center [753, 226] width 101 height 329
click at [722, 252] on div "Begin Choose Aperture Shape Fixed Downlight Choose Aperture Shape Adjustable Do…" at bounding box center [753, 226] width 101 height 329
click at [731, 180] on span "Drywall - Standard Flanged" at bounding box center [759, 185] width 88 height 10
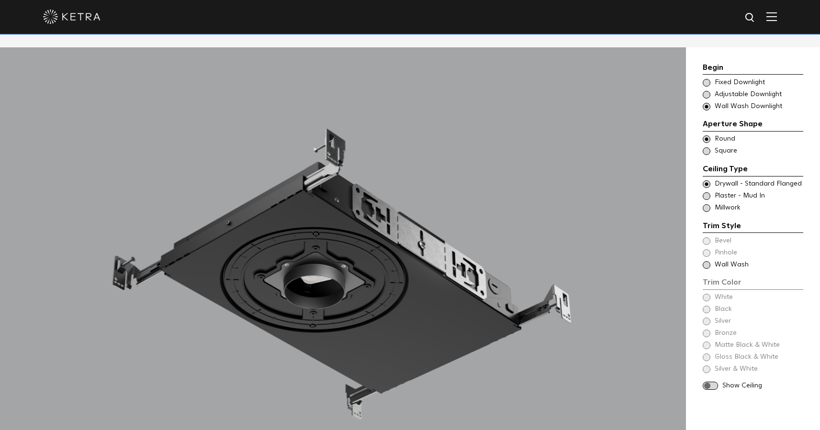
click at [727, 204] on span "Millwork" at bounding box center [759, 209] width 88 height 10
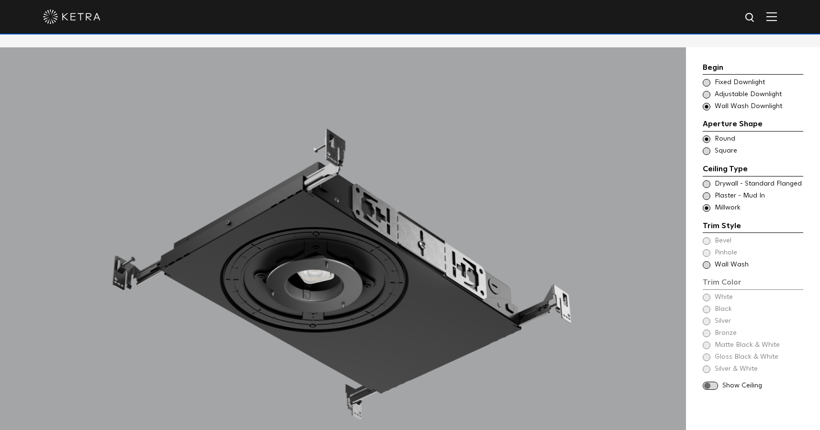
click at [731, 180] on span "Drywall - Standard Flanged" at bounding box center [759, 185] width 88 height 10
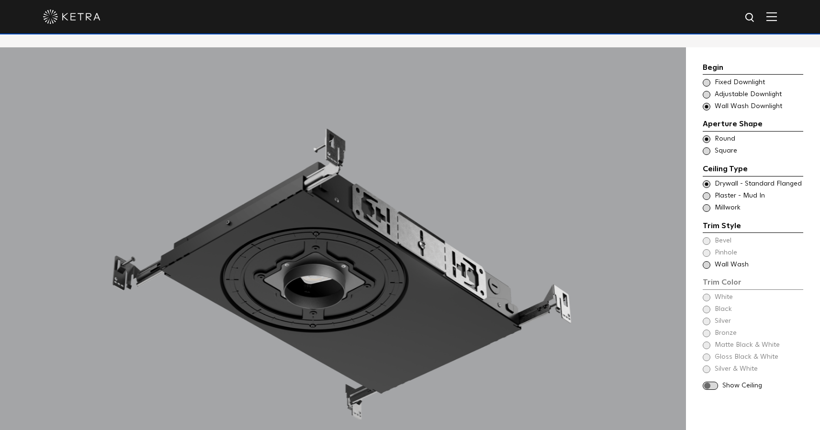
click at [729, 192] on span "Plaster - Mud In" at bounding box center [759, 197] width 88 height 10
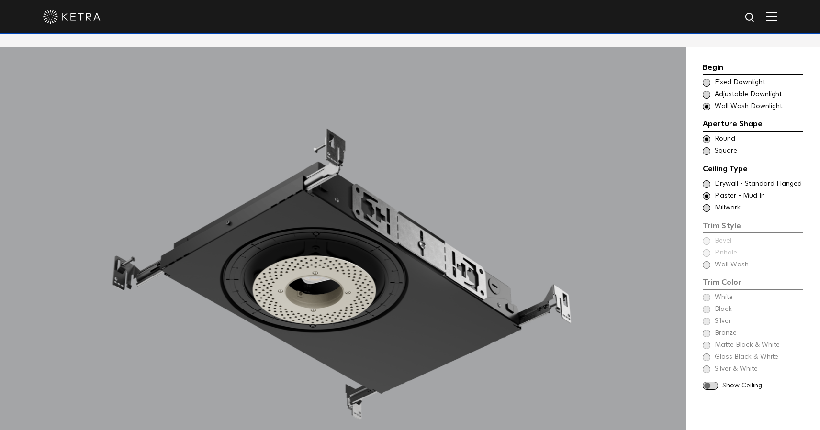
click at [722, 249] on div "Begin Choose Aperture Shape Fixed Downlight Choose Aperture Shape Adjustable Do…" at bounding box center [753, 226] width 101 height 329
click at [726, 204] on span "Millwork" at bounding box center [759, 209] width 88 height 10
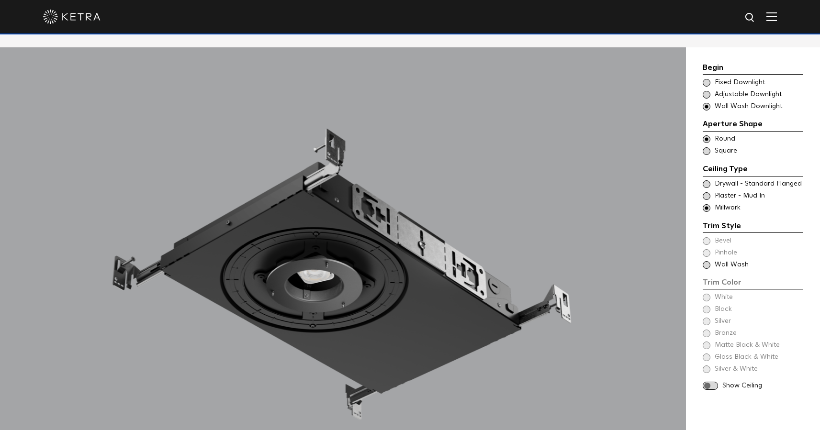
click at [713, 382] on span at bounding box center [710, 386] width 15 height 8
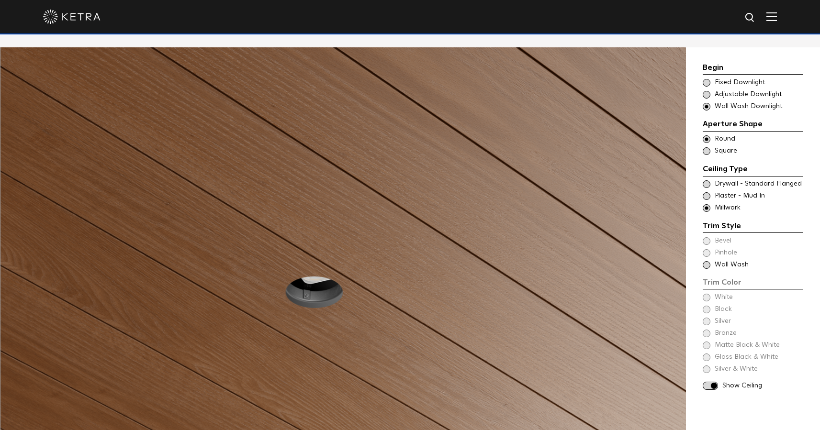
click at [730, 260] on span "Wall Wash" at bounding box center [759, 265] width 88 height 10
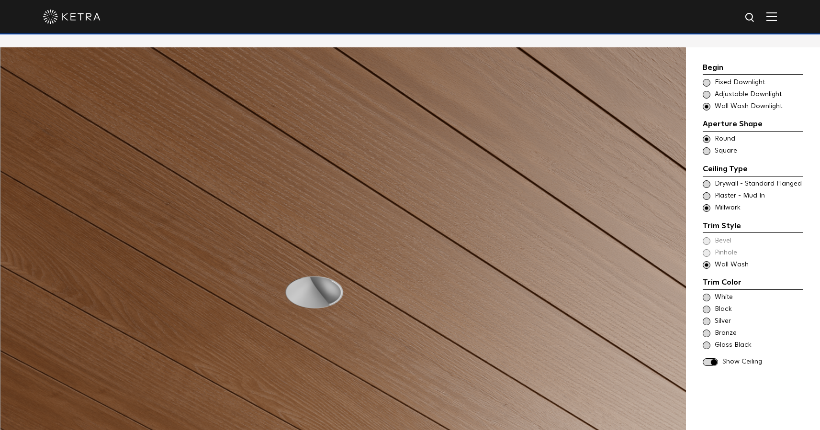
click at [727, 192] on span "Plaster - Mud In" at bounding box center [759, 197] width 88 height 10
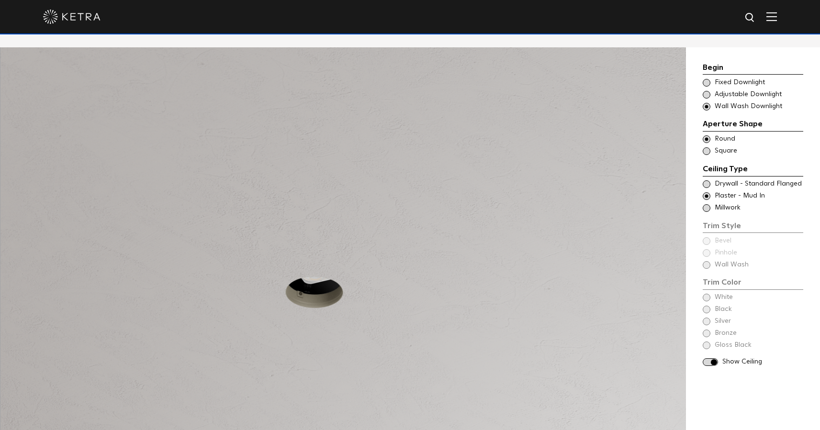
click at [736, 250] on div "Begin Choose Aperture Shape Fixed Downlight Choose Aperture Shape Adjustable Do…" at bounding box center [753, 215] width 101 height 306
click at [708, 204] on span at bounding box center [707, 208] width 8 height 8
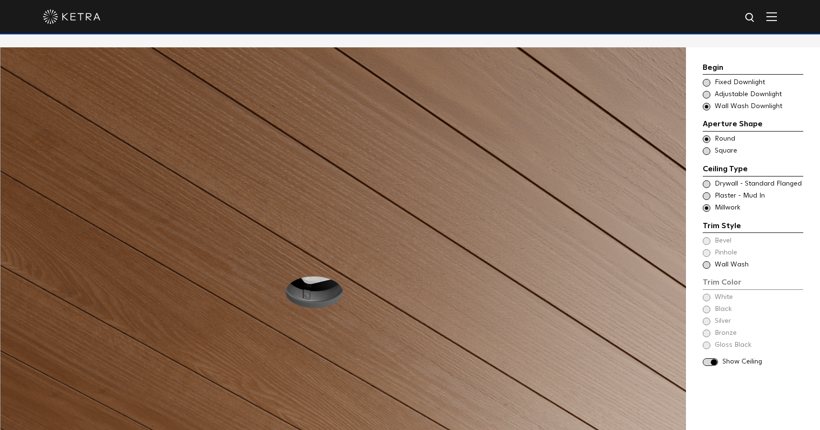
click at [733, 238] on div "Trim Color - Round - Flangeless - Wall Wash - Millwork Bevel Trim Color - Round…" at bounding box center [753, 254] width 101 height 34
click at [725, 192] on span "Plaster - Mud In" at bounding box center [759, 197] width 88 height 10
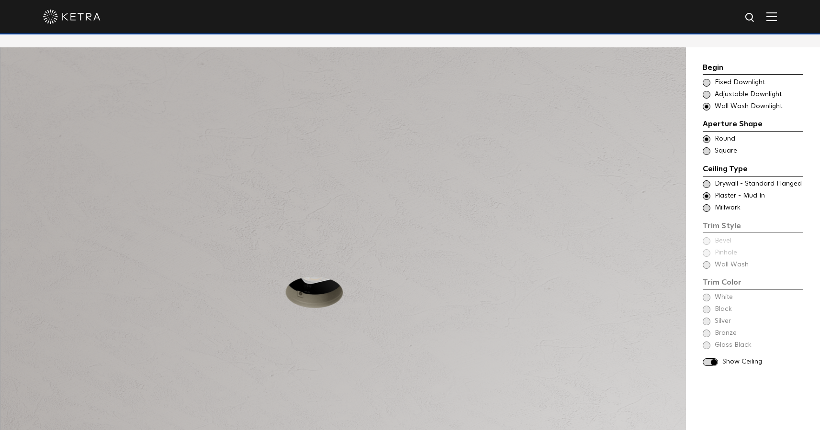
click at [723, 204] on span "Millwork" at bounding box center [759, 209] width 88 height 10
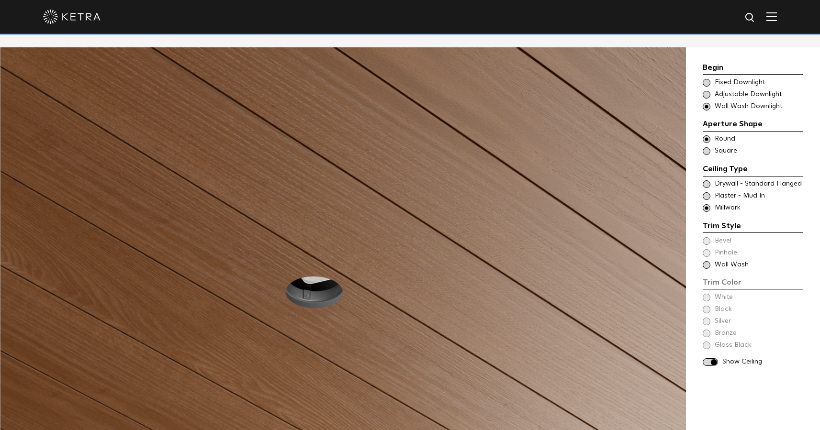
click at [724, 192] on span "Plaster - Mud In" at bounding box center [759, 197] width 88 height 10
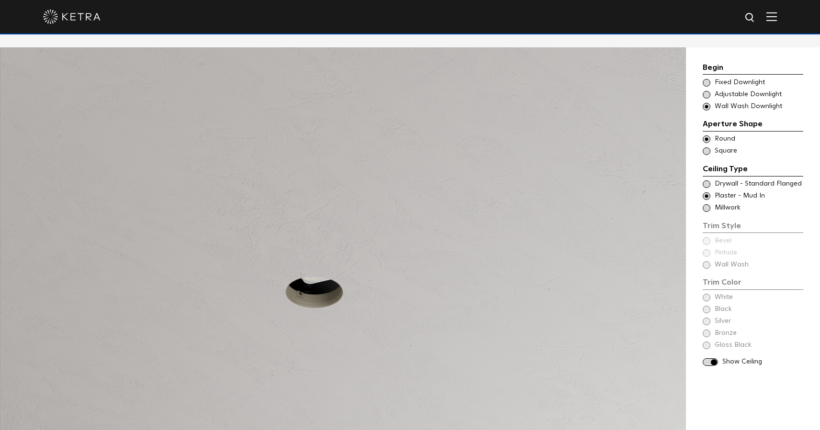
click at [708, 204] on span at bounding box center [707, 208] width 8 height 8
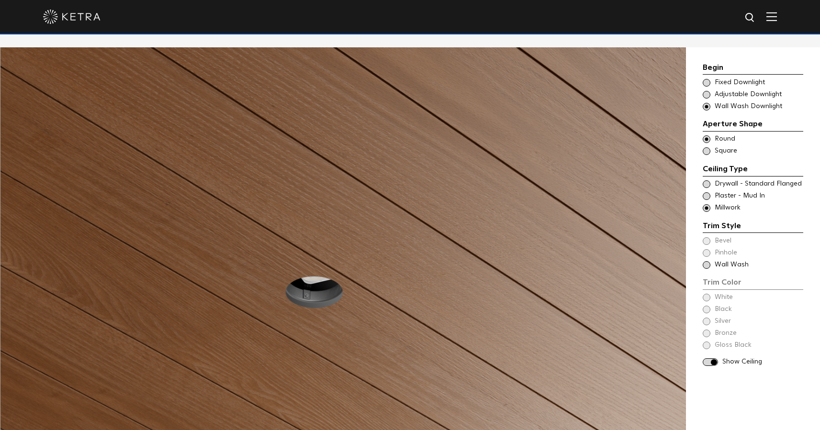
click at [710, 261] on span at bounding box center [707, 265] width 8 height 8
click at [708, 181] on span at bounding box center [707, 185] width 8 height 8
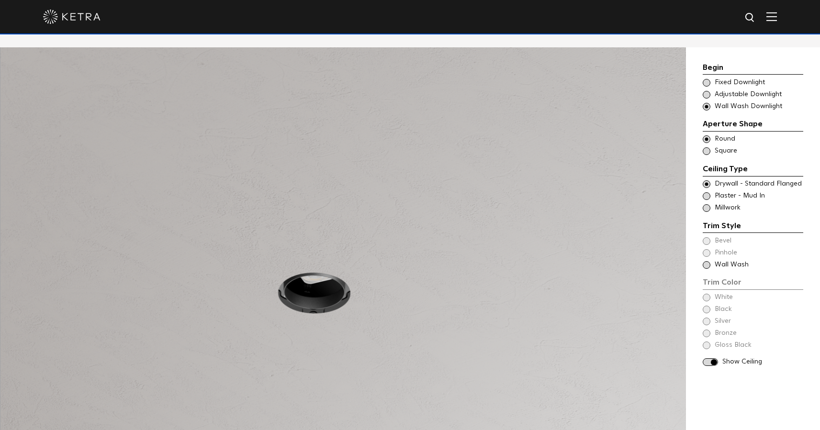
click at [709, 261] on span at bounding box center [707, 265] width 8 height 8
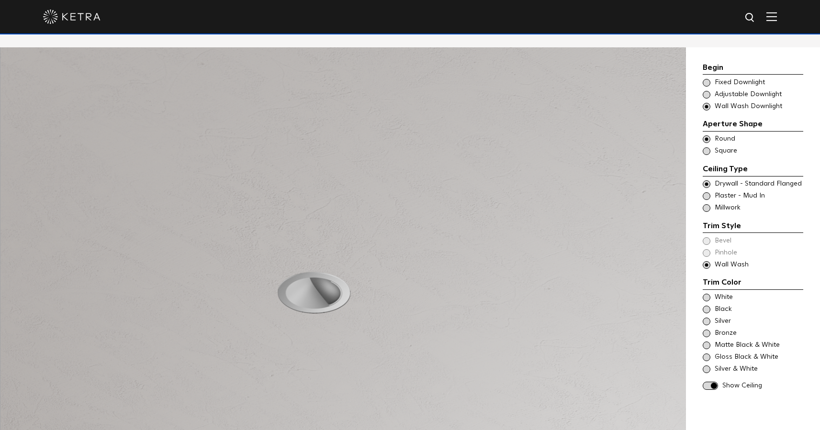
click at [714, 204] on div "Trim Style - Round - Flangeless - Wall Wash - Millwork Square - Millwork,Bevel …" at bounding box center [753, 209] width 101 height 10
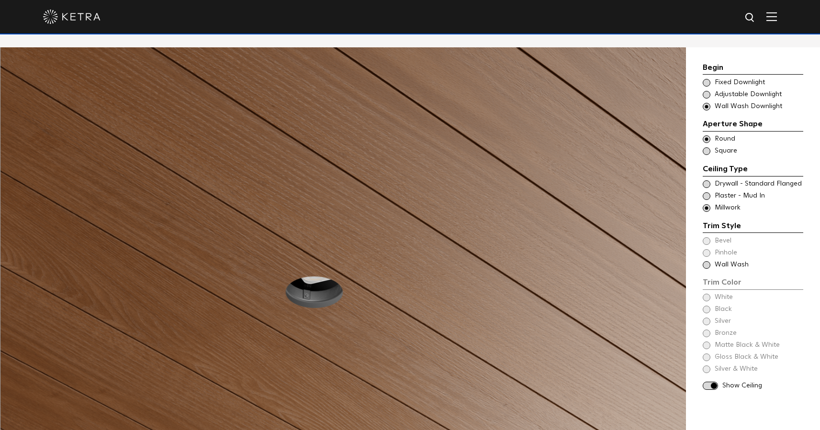
click at [720, 260] on span "Wall Wash" at bounding box center [759, 265] width 88 height 10
